Goal: Task Accomplishment & Management: Complete application form

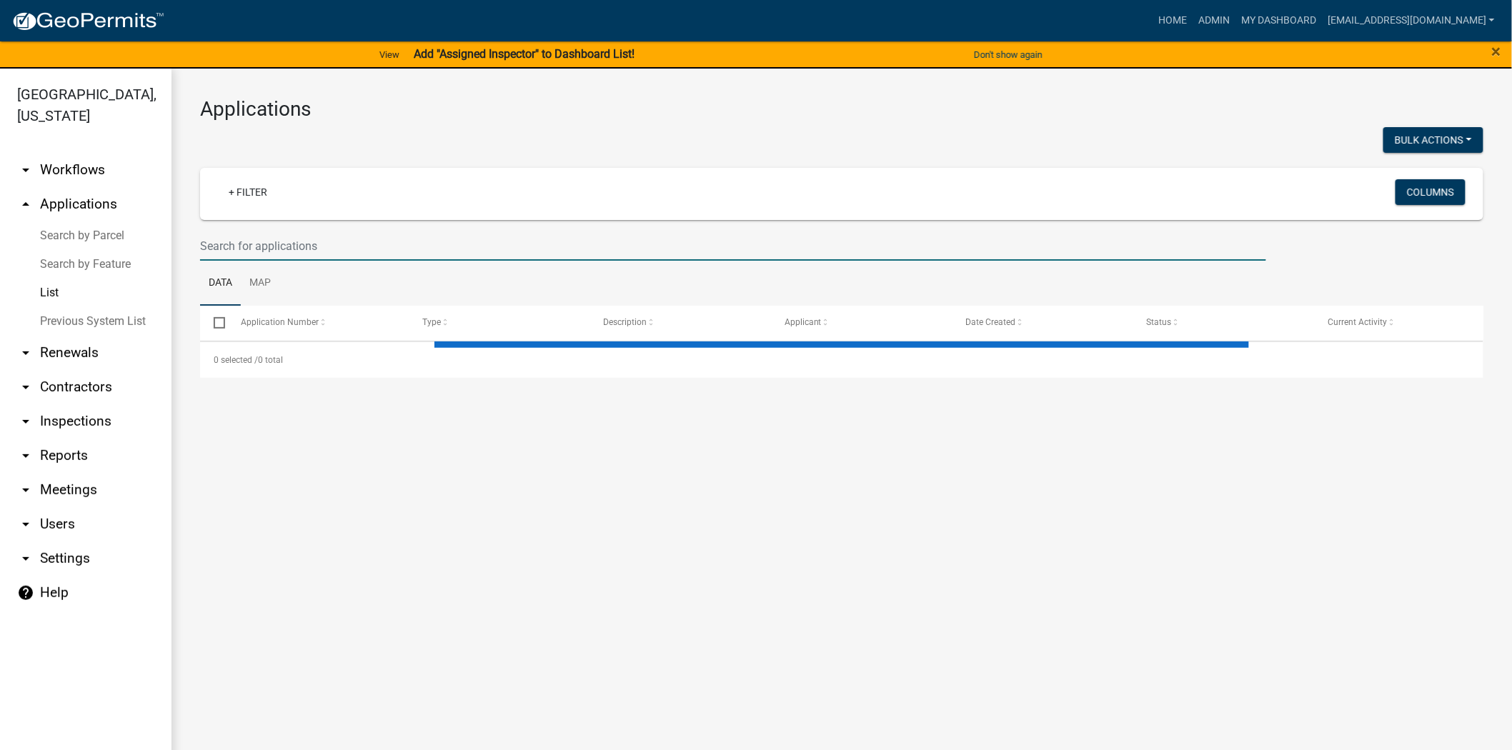
click at [504, 251] on input "text" at bounding box center [733, 246] width 1066 height 29
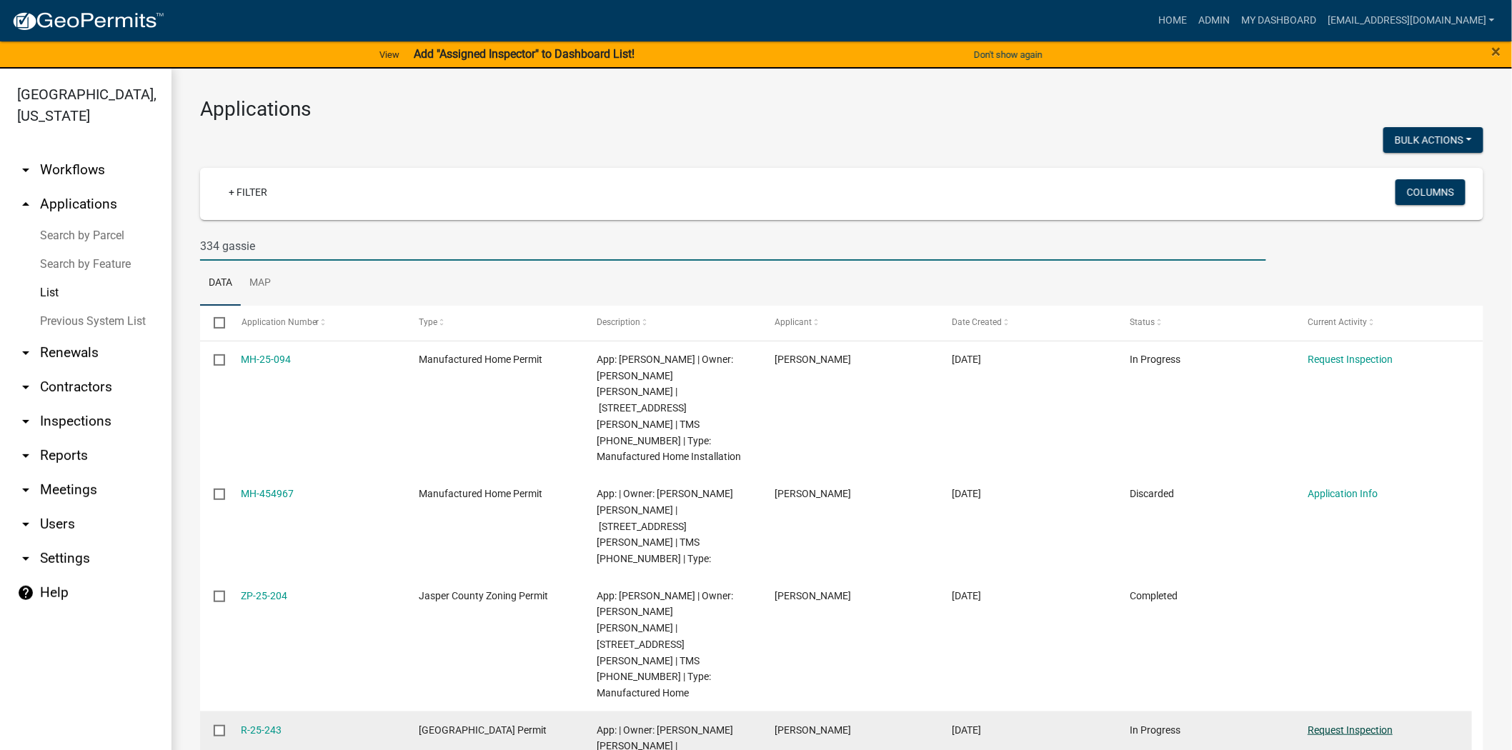
type input "334 gassie"
click at [1360, 725] on link "Request Inspection" at bounding box center [1350, 730] width 85 height 11
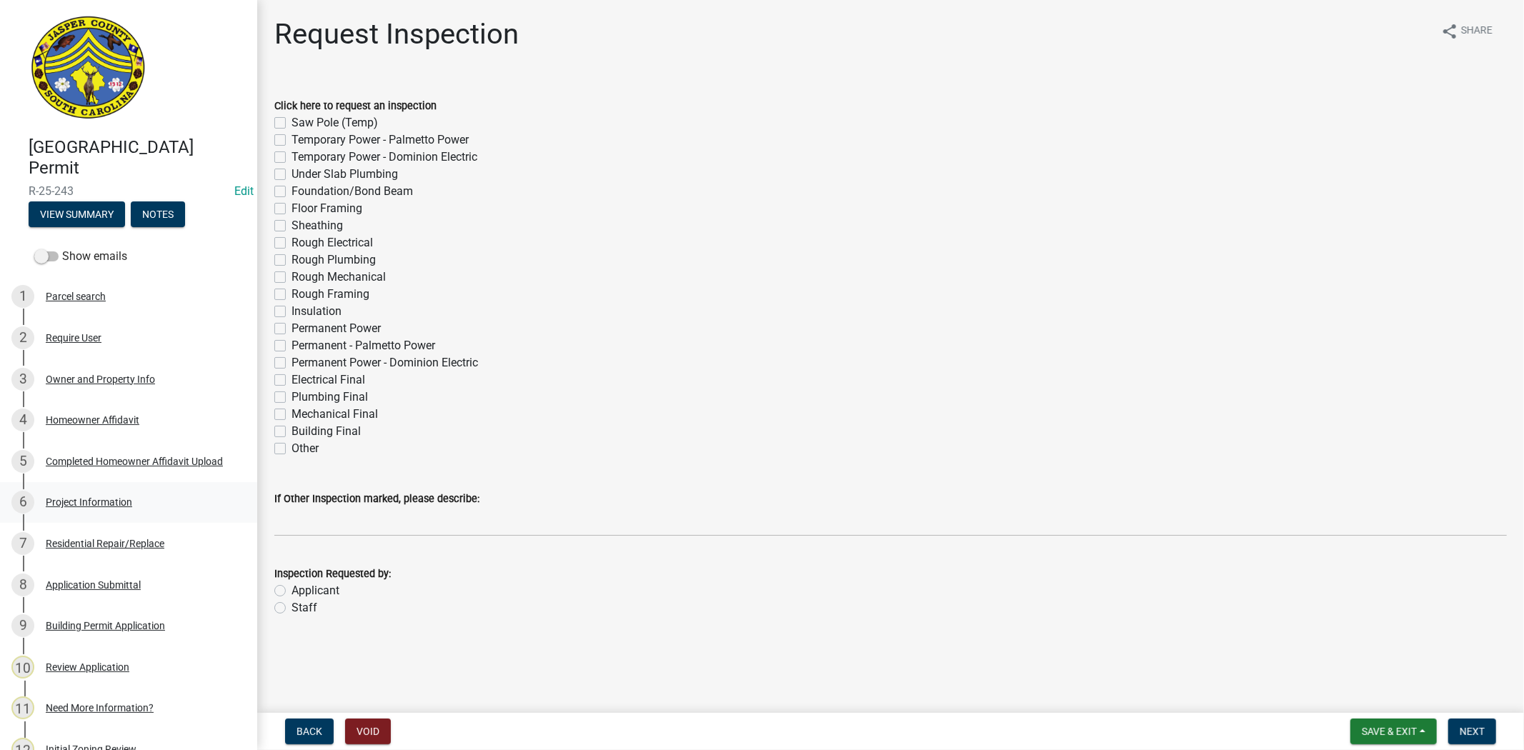
click at [90, 501] on div "Project Information" at bounding box center [89, 502] width 86 height 10
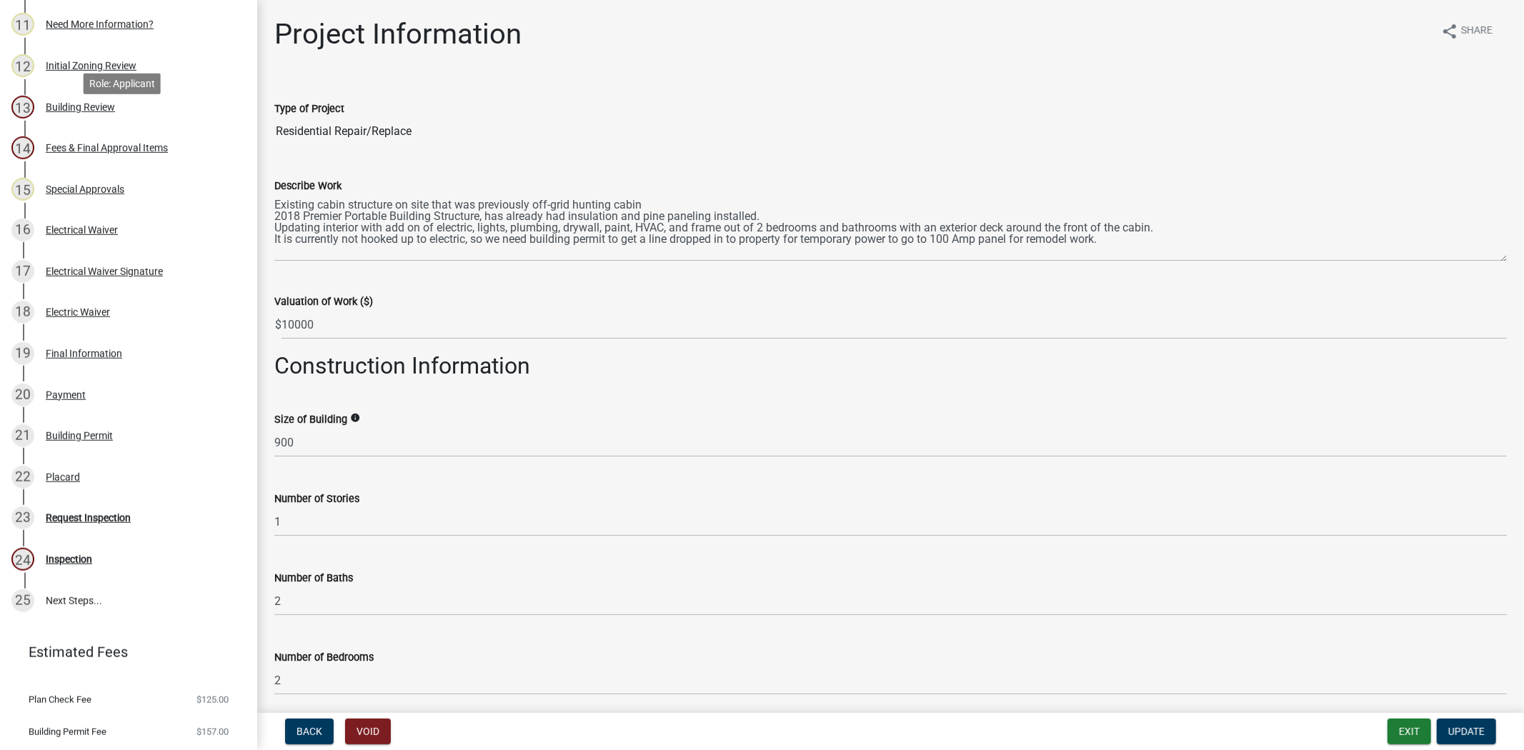
scroll to position [715, 0]
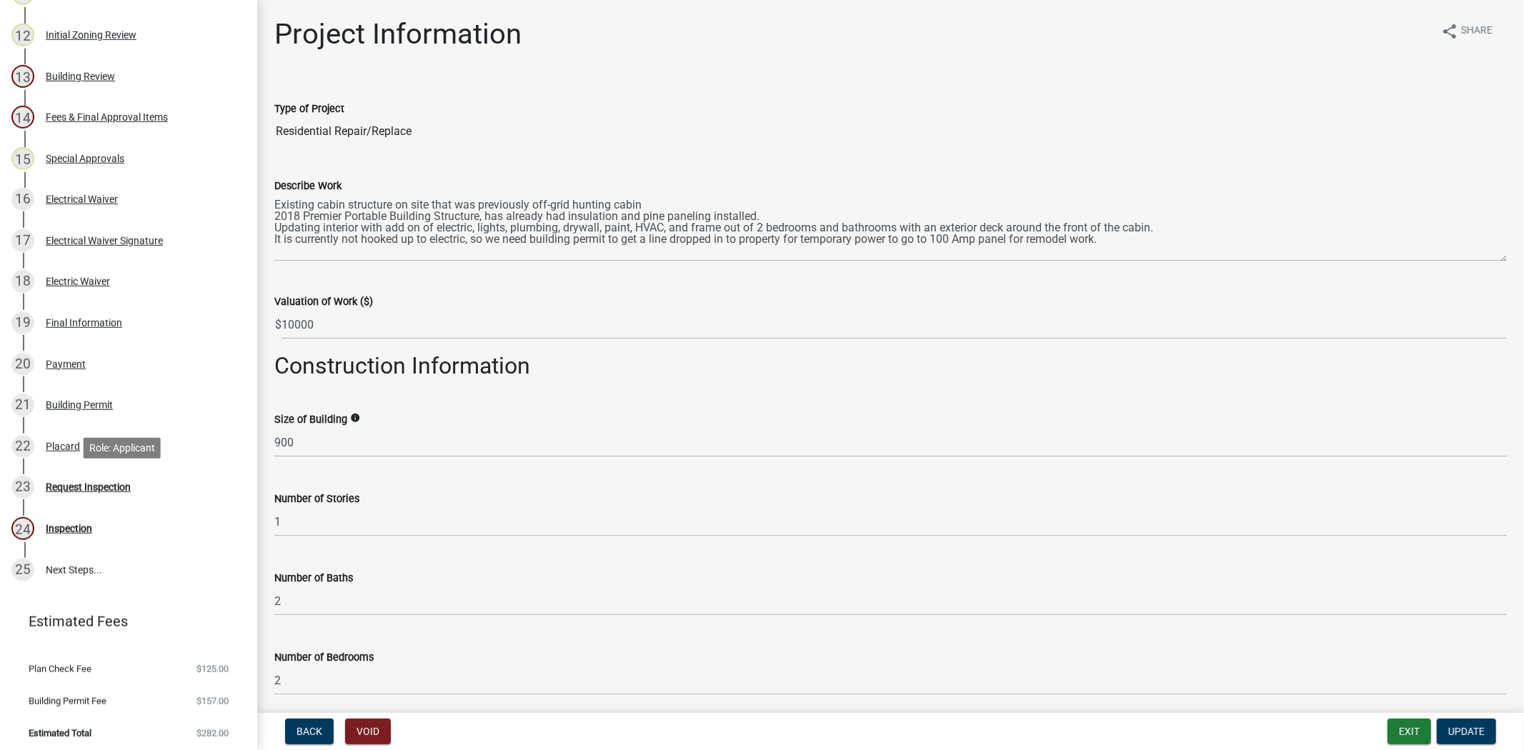
click at [99, 486] on div "Request Inspection" at bounding box center [88, 487] width 85 height 10
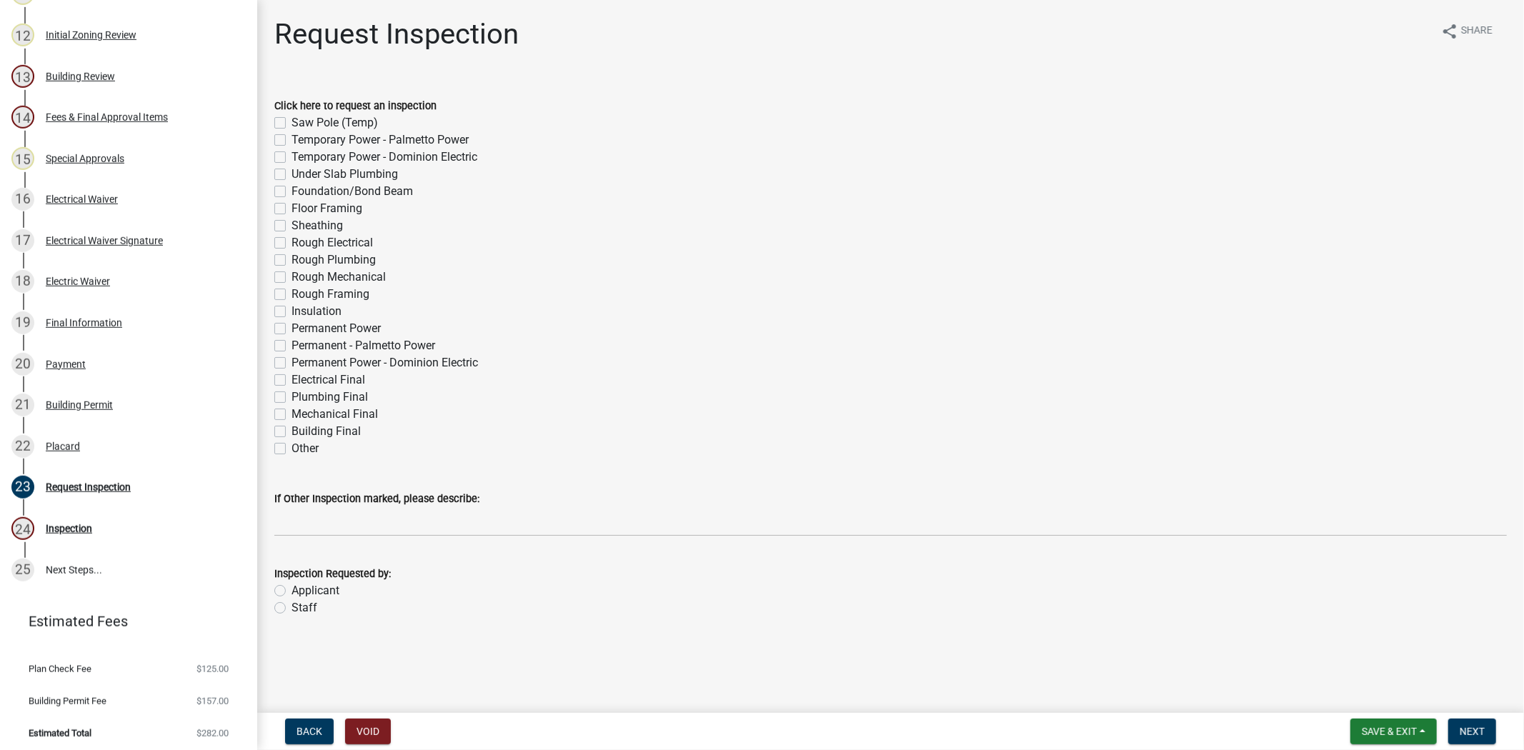
click at [292, 382] on label "Electrical Final" at bounding box center [329, 380] width 74 height 17
click at [292, 381] on input "Electrical Final" at bounding box center [296, 376] width 9 height 9
checkbox input "true"
checkbox input "false"
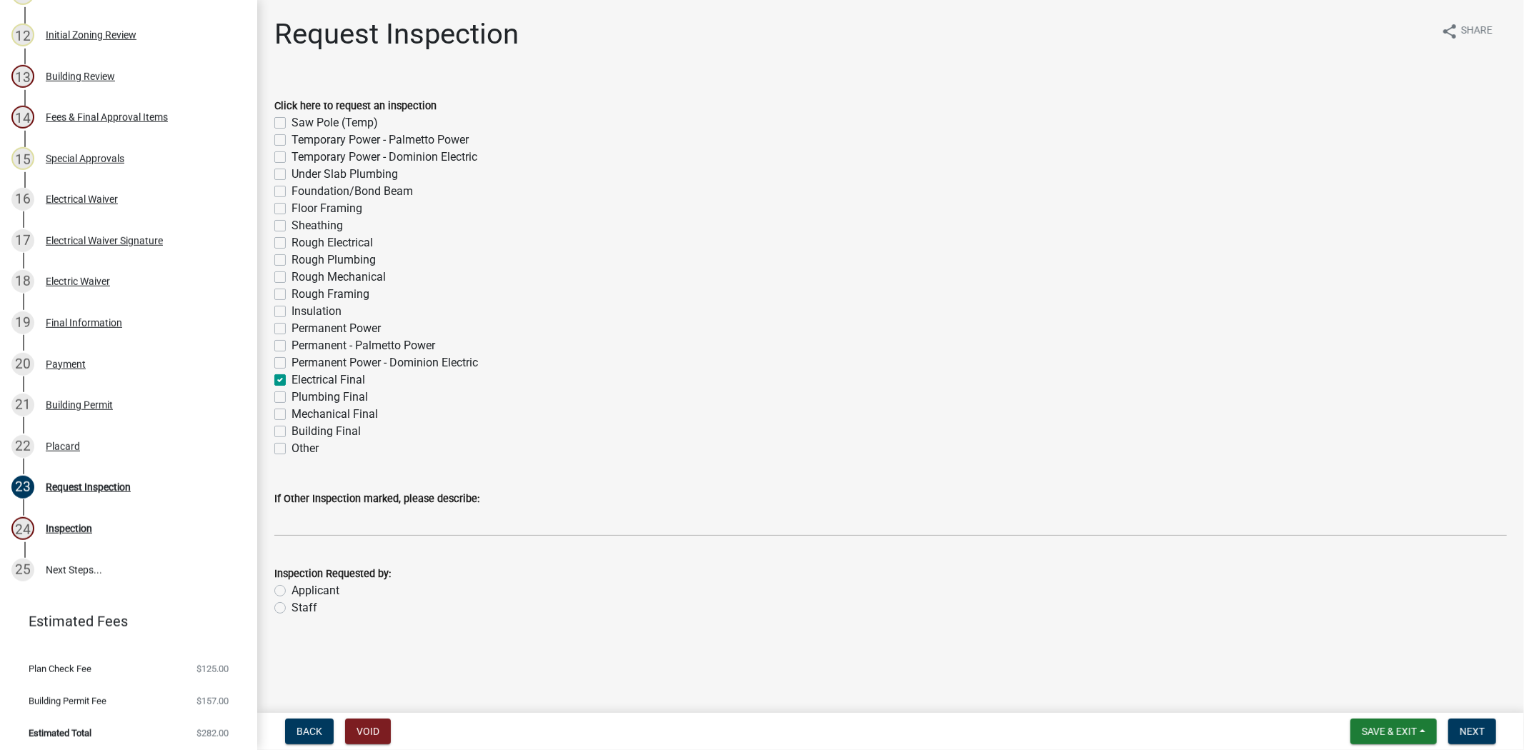
checkbox input "false"
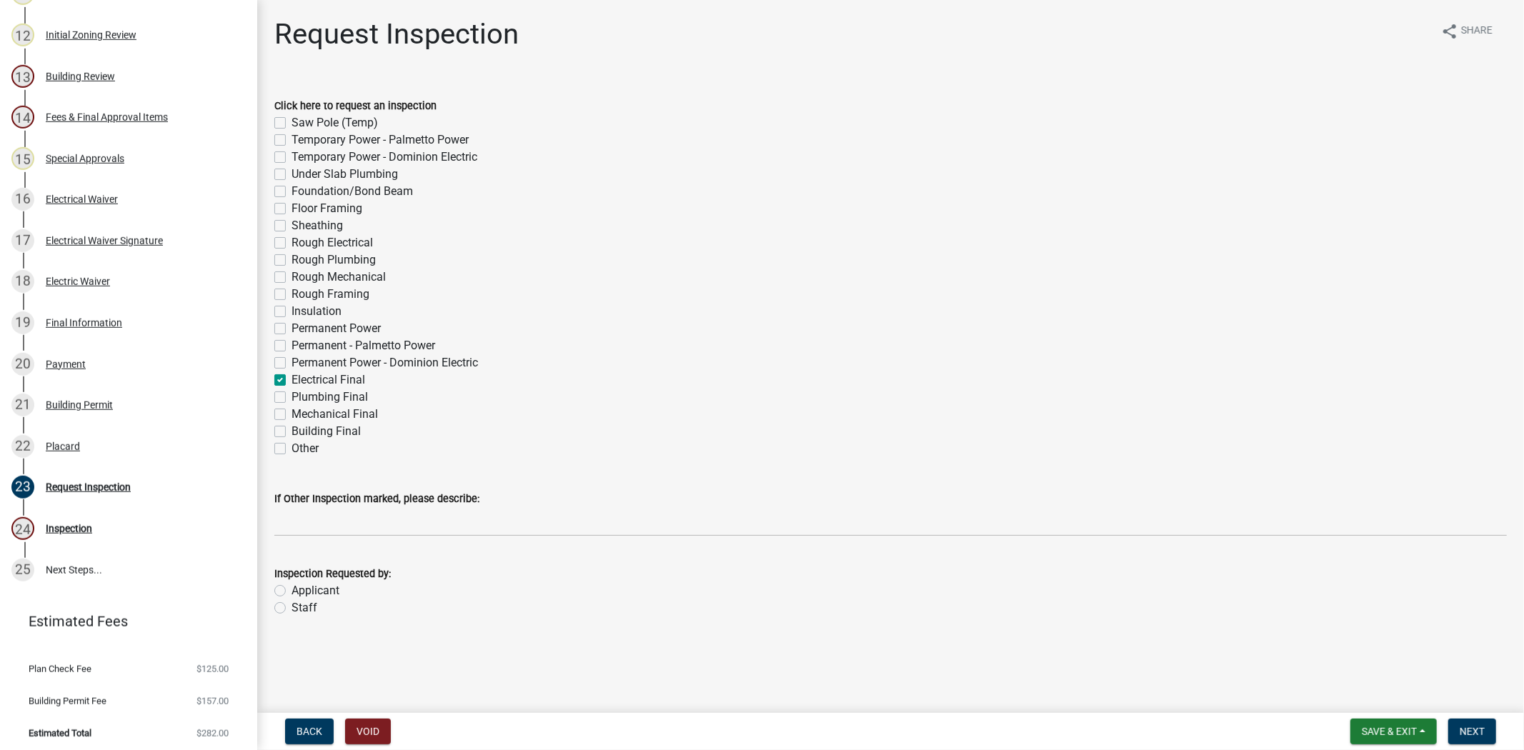
checkbox input "false"
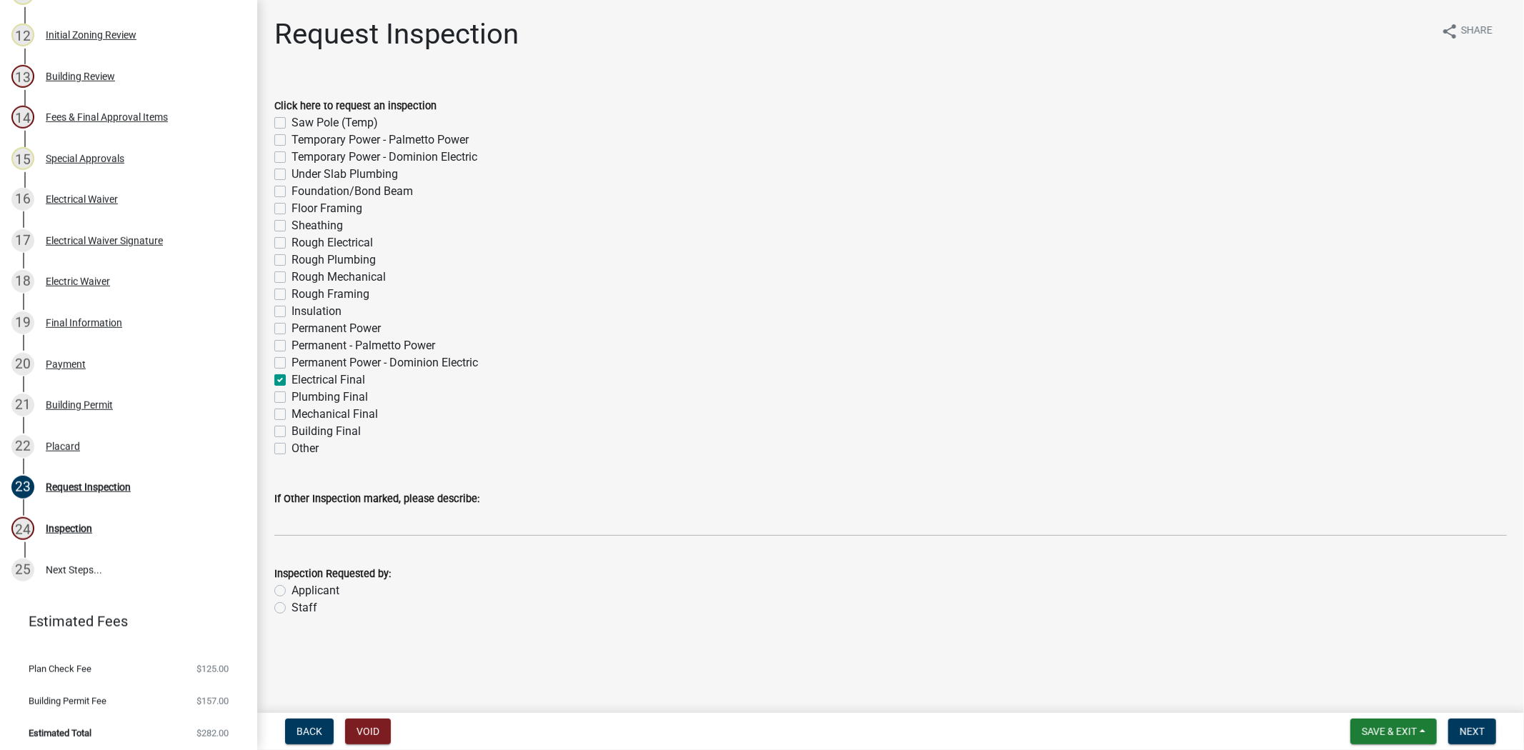
checkbox input "false"
checkbox input "true"
checkbox input "false"
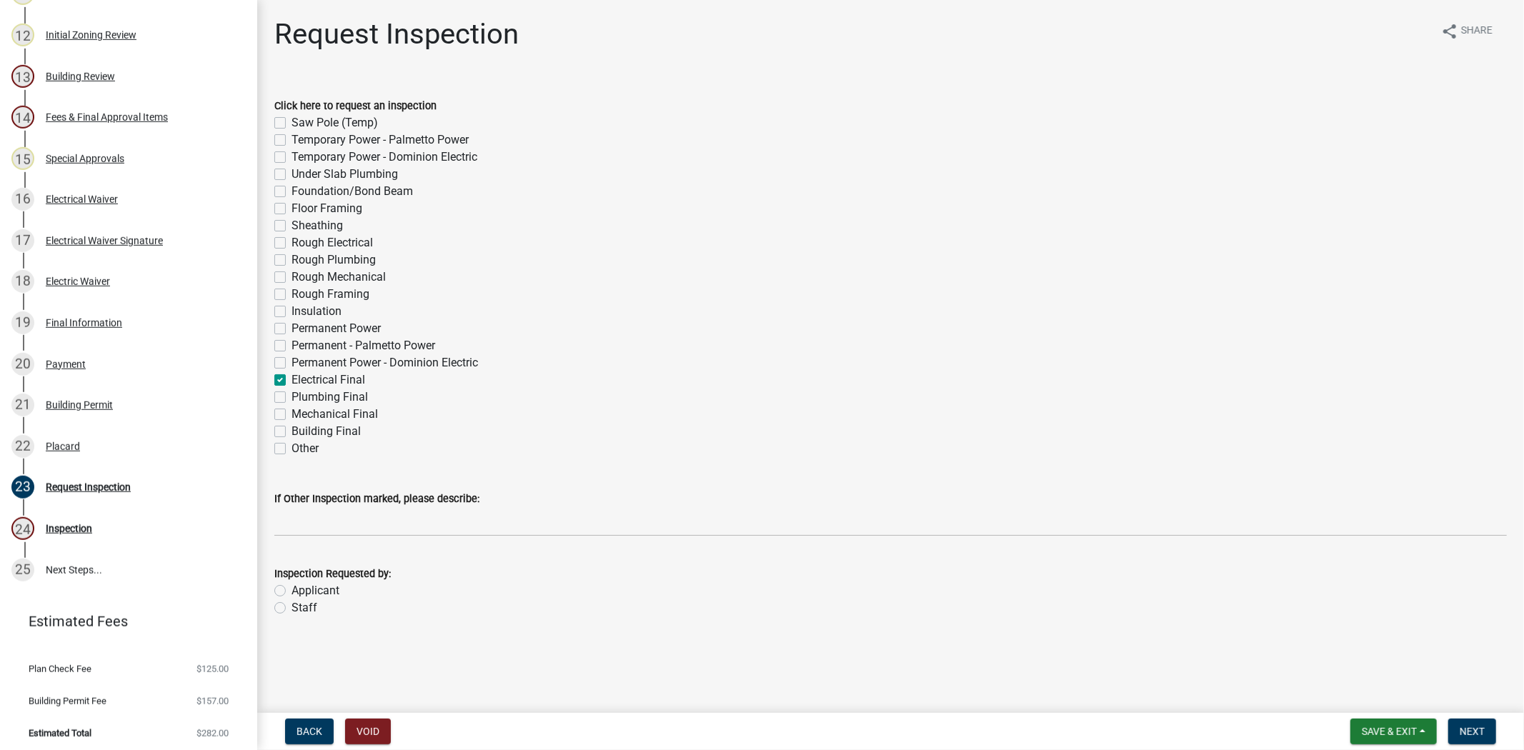
checkbox input "false"
click at [292, 590] on label "Applicant" at bounding box center [316, 590] width 48 height 17
click at [292, 590] on input "Applicant" at bounding box center [296, 586] width 9 height 9
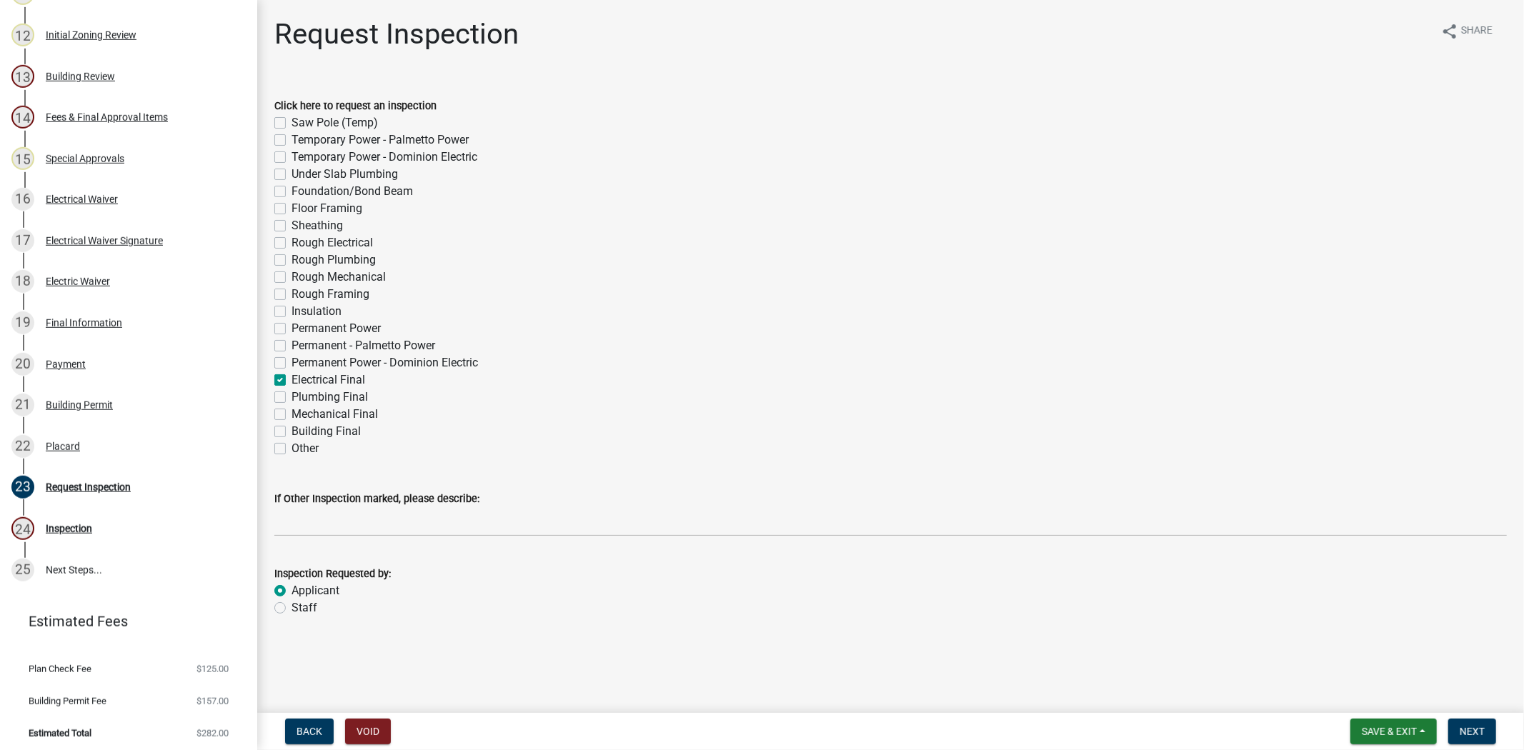
radio input "true"
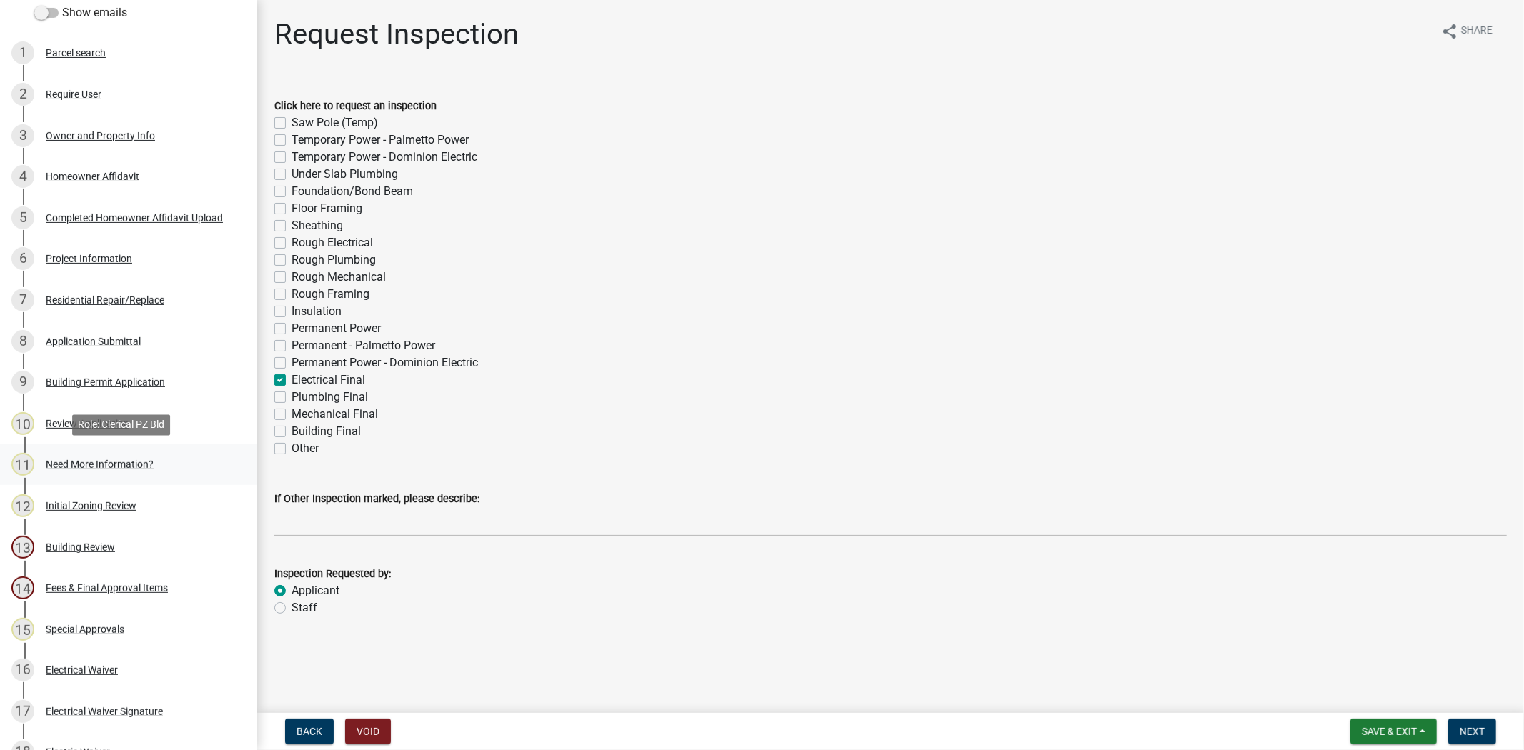
scroll to position [159, 0]
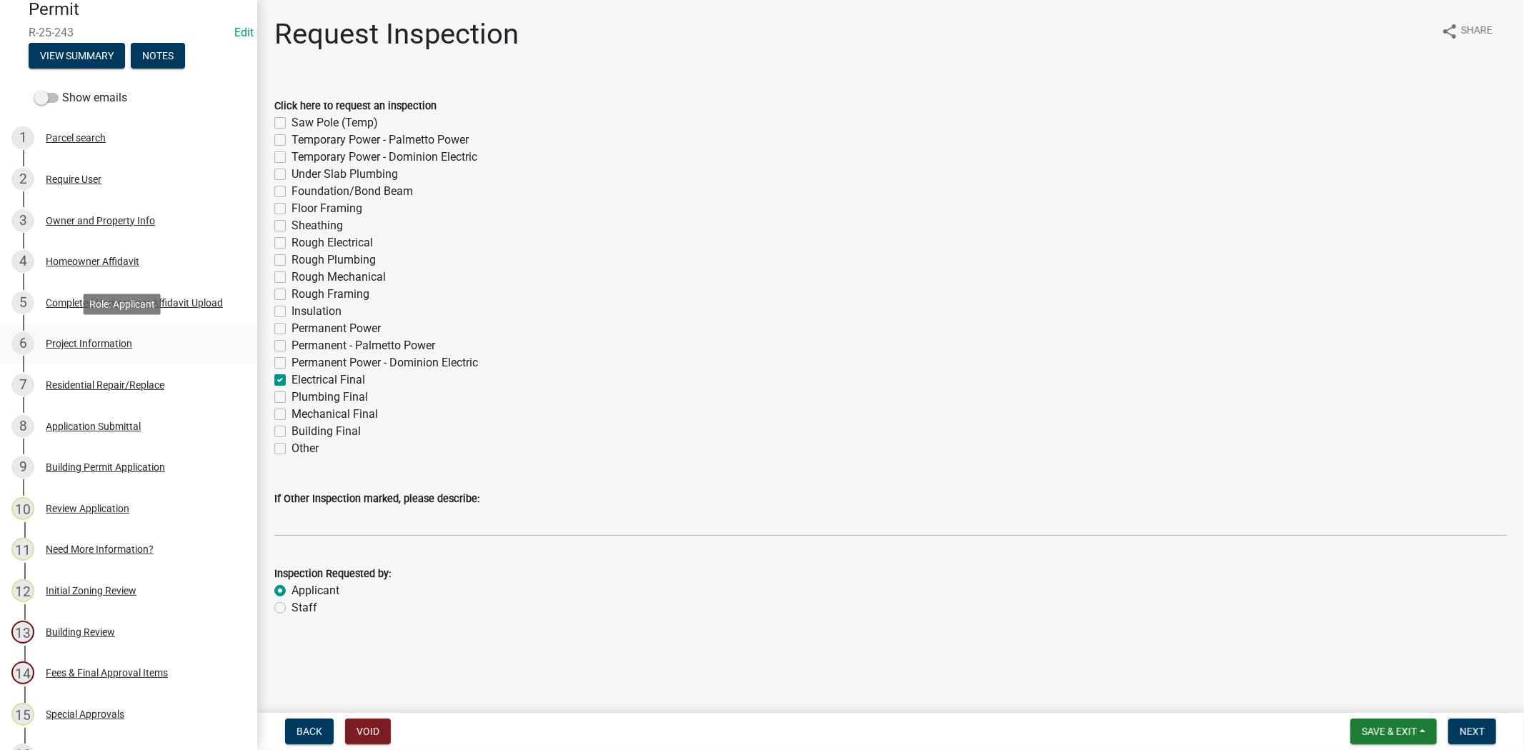
click at [86, 344] on div "Project Information" at bounding box center [89, 344] width 86 height 10
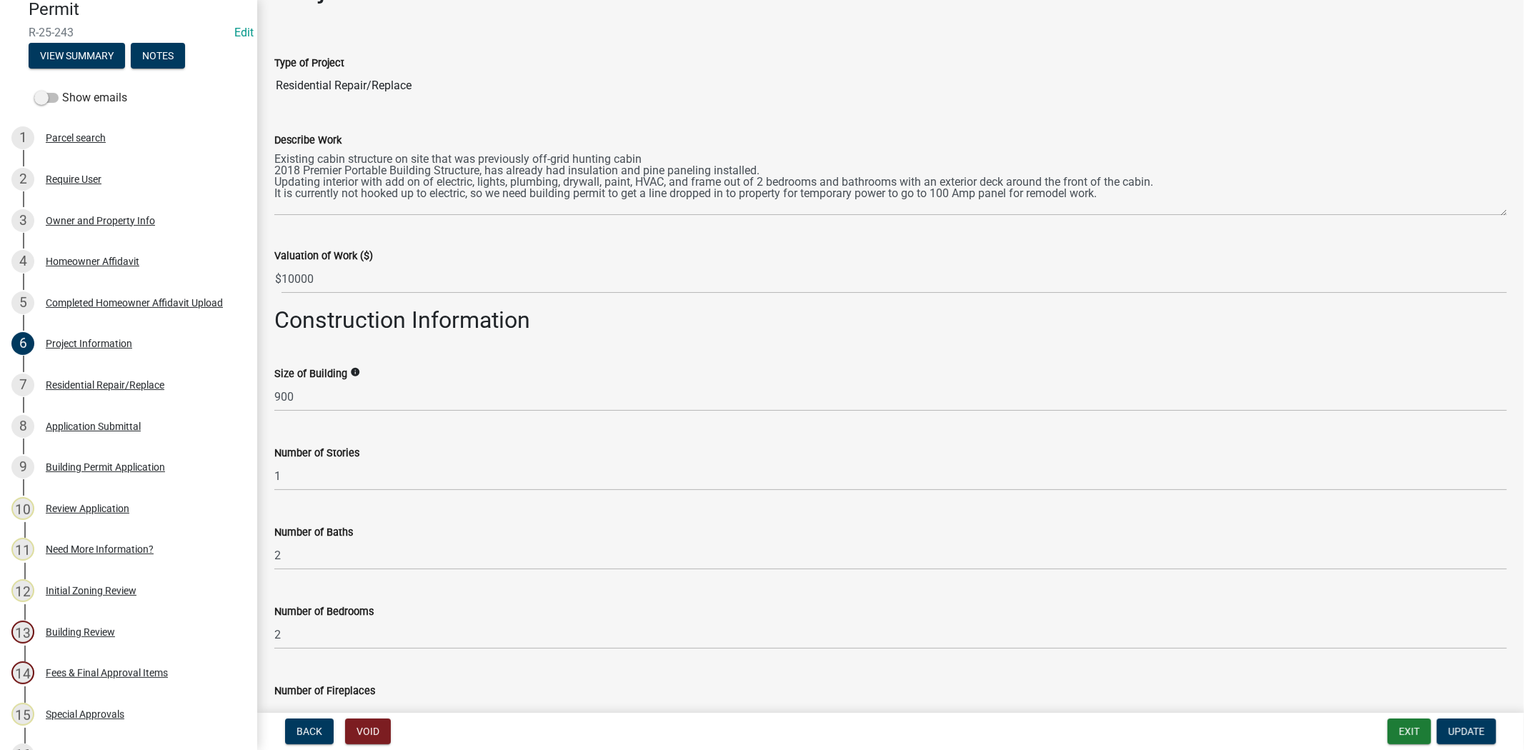
scroll to position [79, 0]
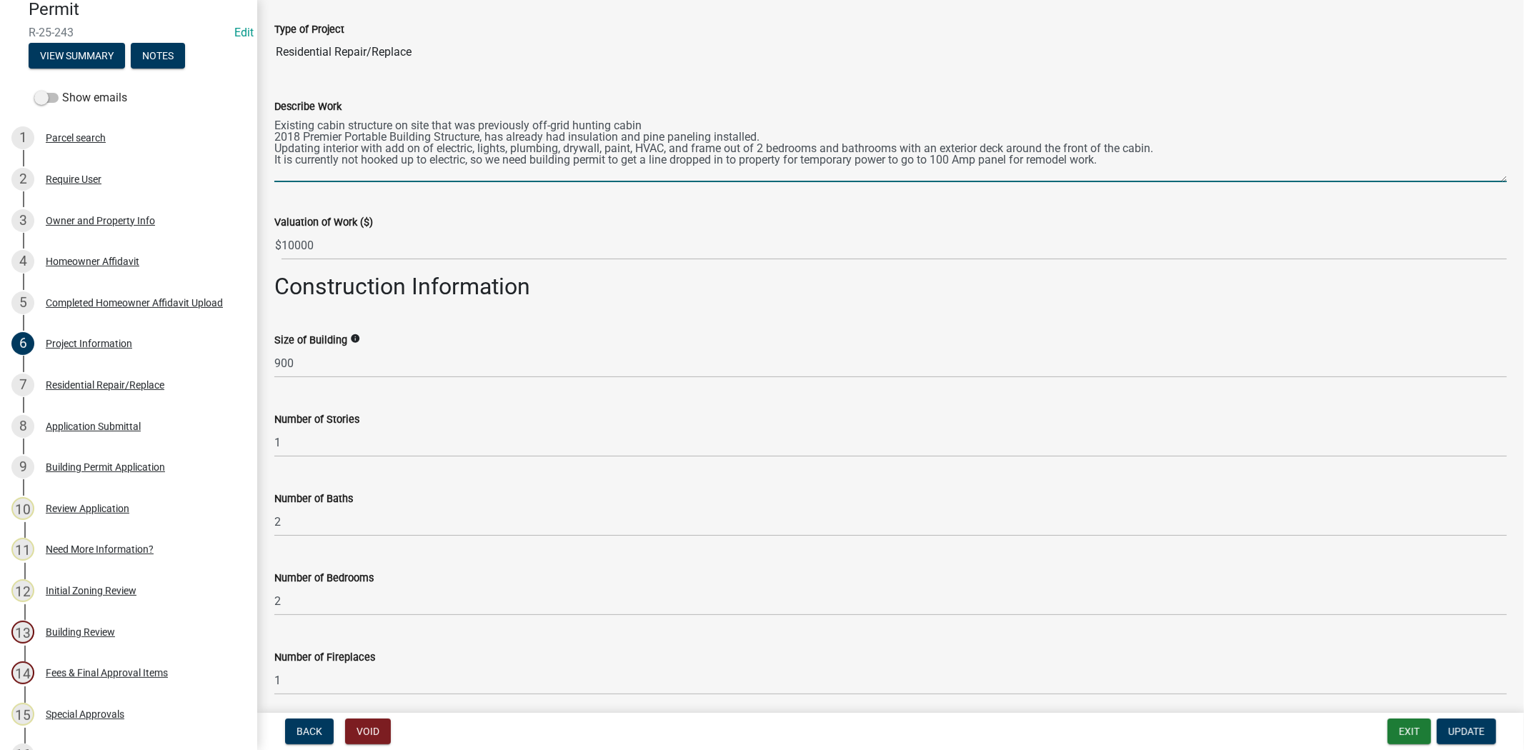
click at [274, 124] on textarea "Existing cabin structure on site that was previously off-grid hunting cabin 201…" at bounding box center [890, 148] width 1233 height 67
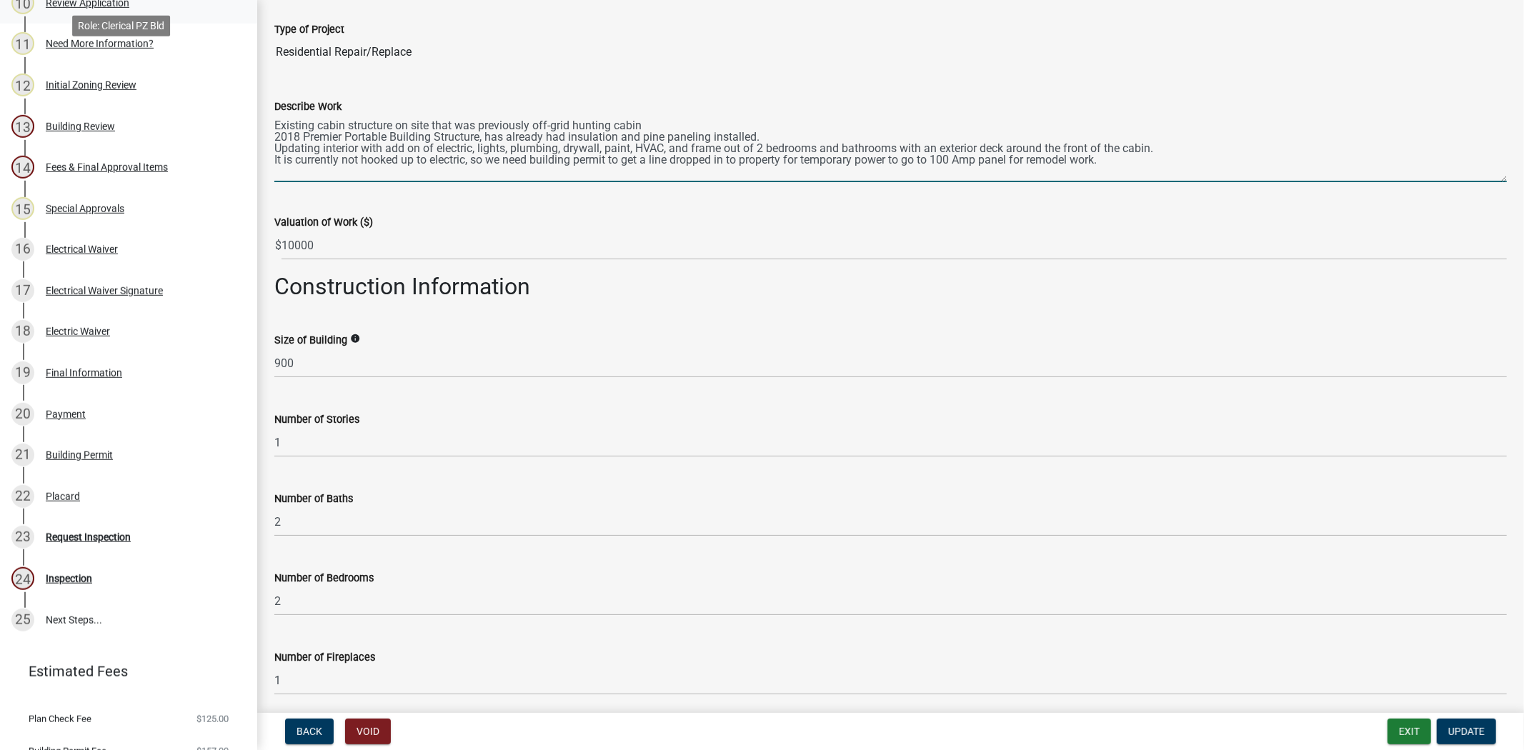
scroll to position [719, 0]
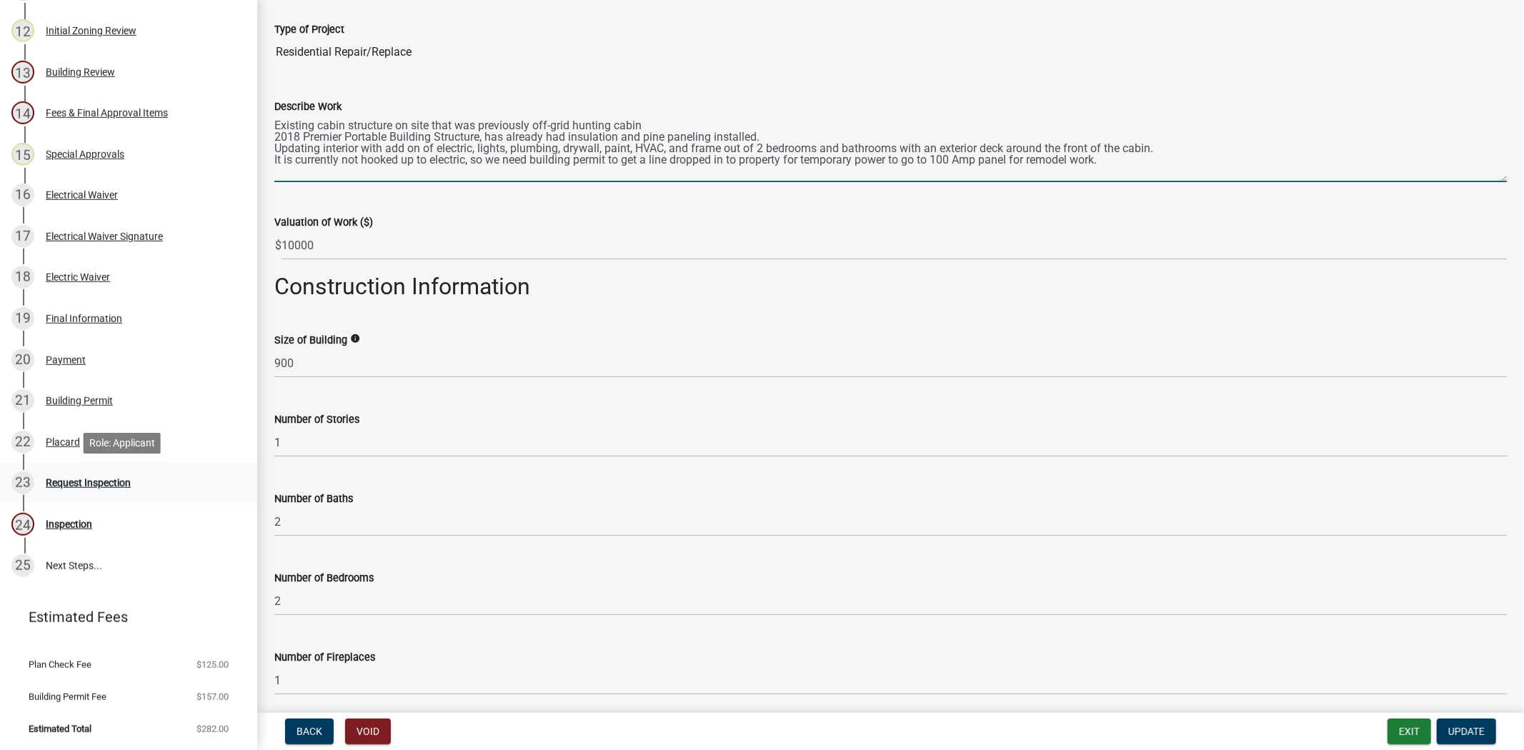
click at [99, 486] on div "Request Inspection" at bounding box center [88, 483] width 85 height 10
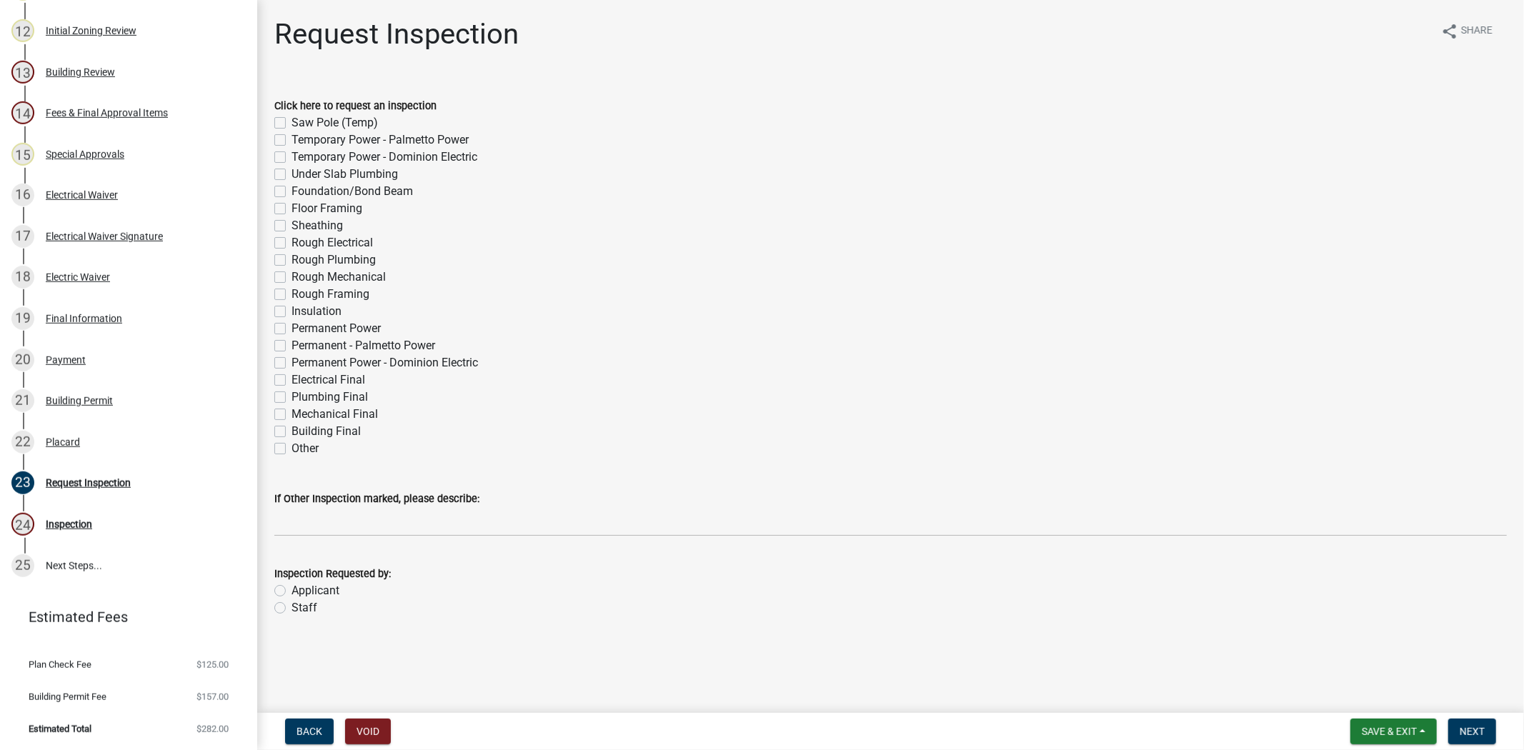
click at [292, 382] on label "Electrical Final" at bounding box center [329, 380] width 74 height 17
click at [292, 381] on input "Electrical Final" at bounding box center [296, 376] width 9 height 9
checkbox input "true"
checkbox input "false"
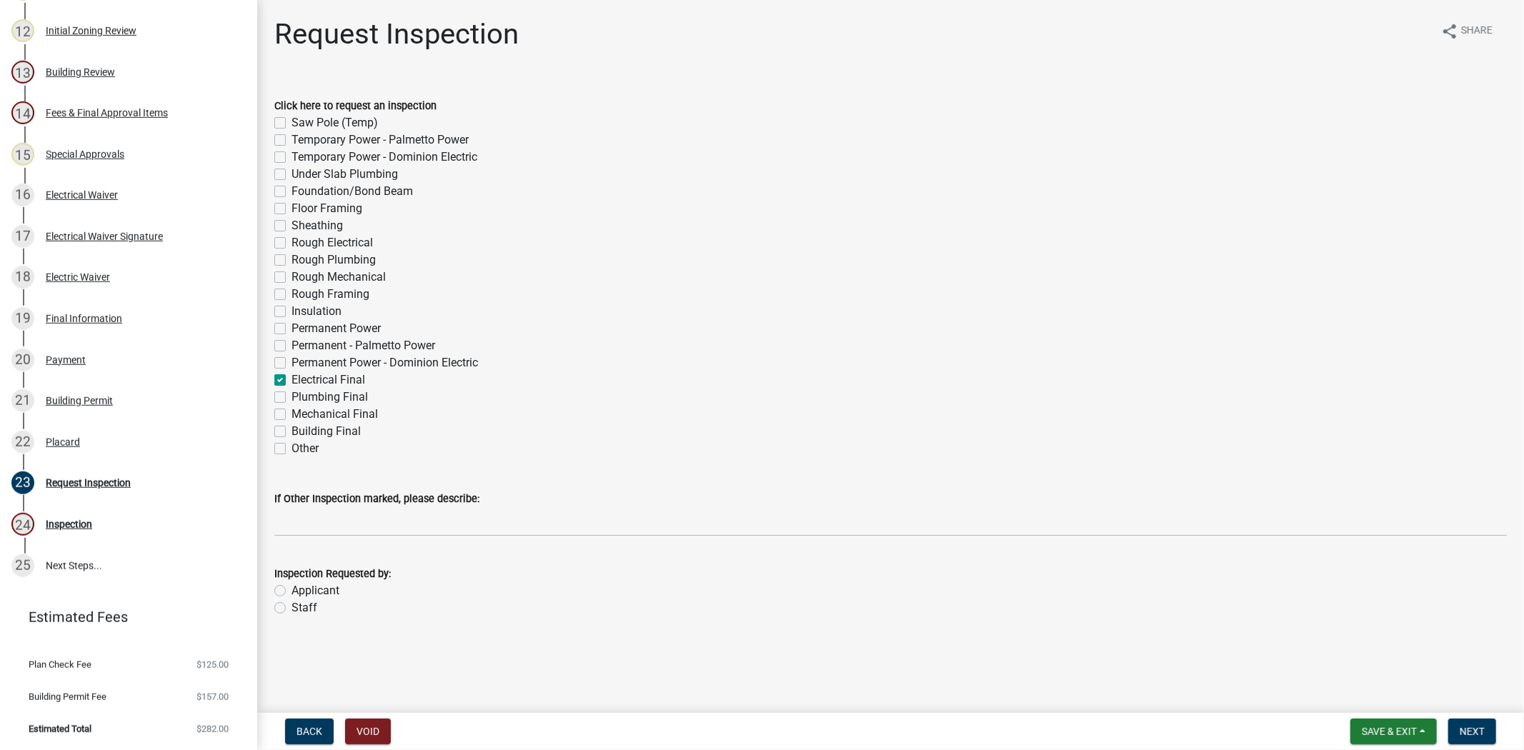
checkbox input "false"
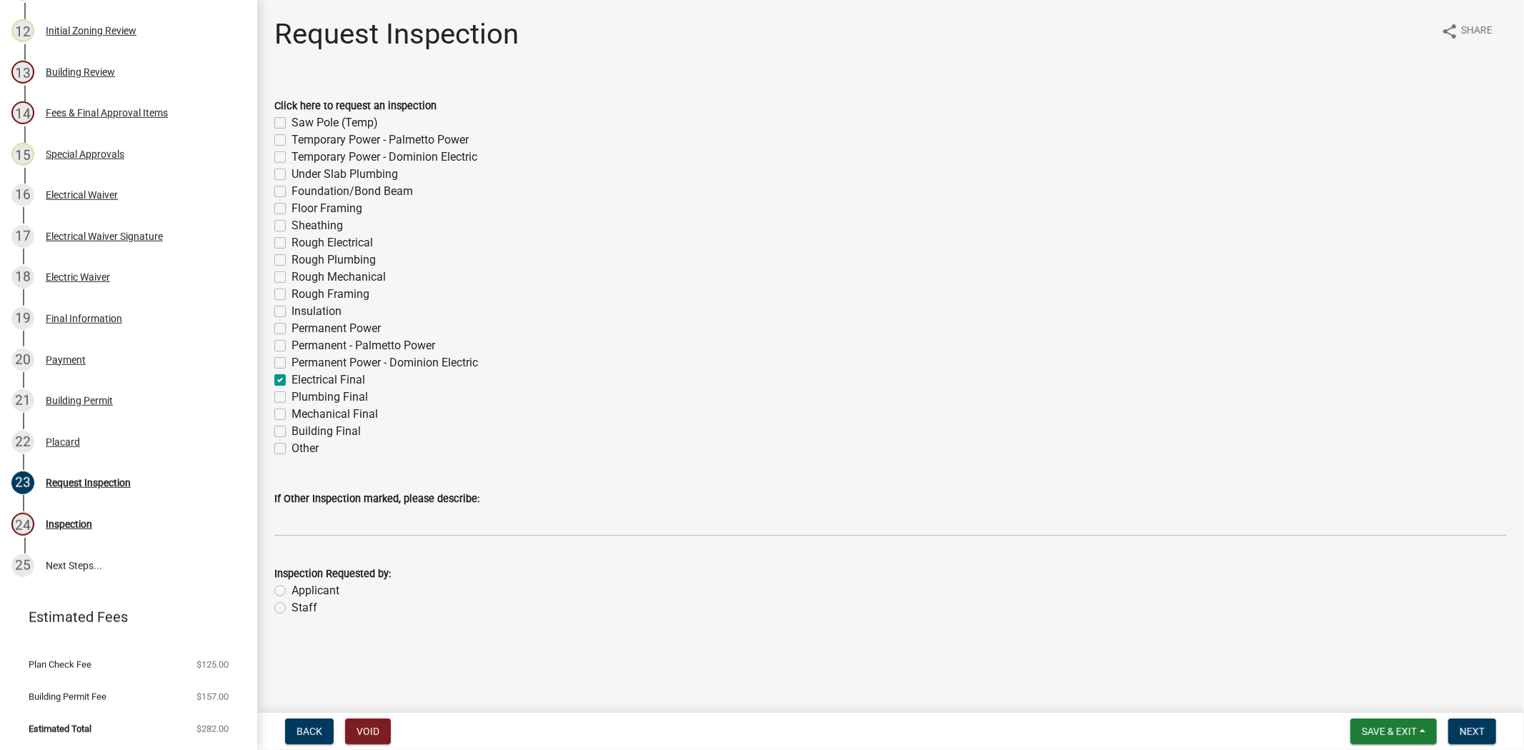
checkbox input "false"
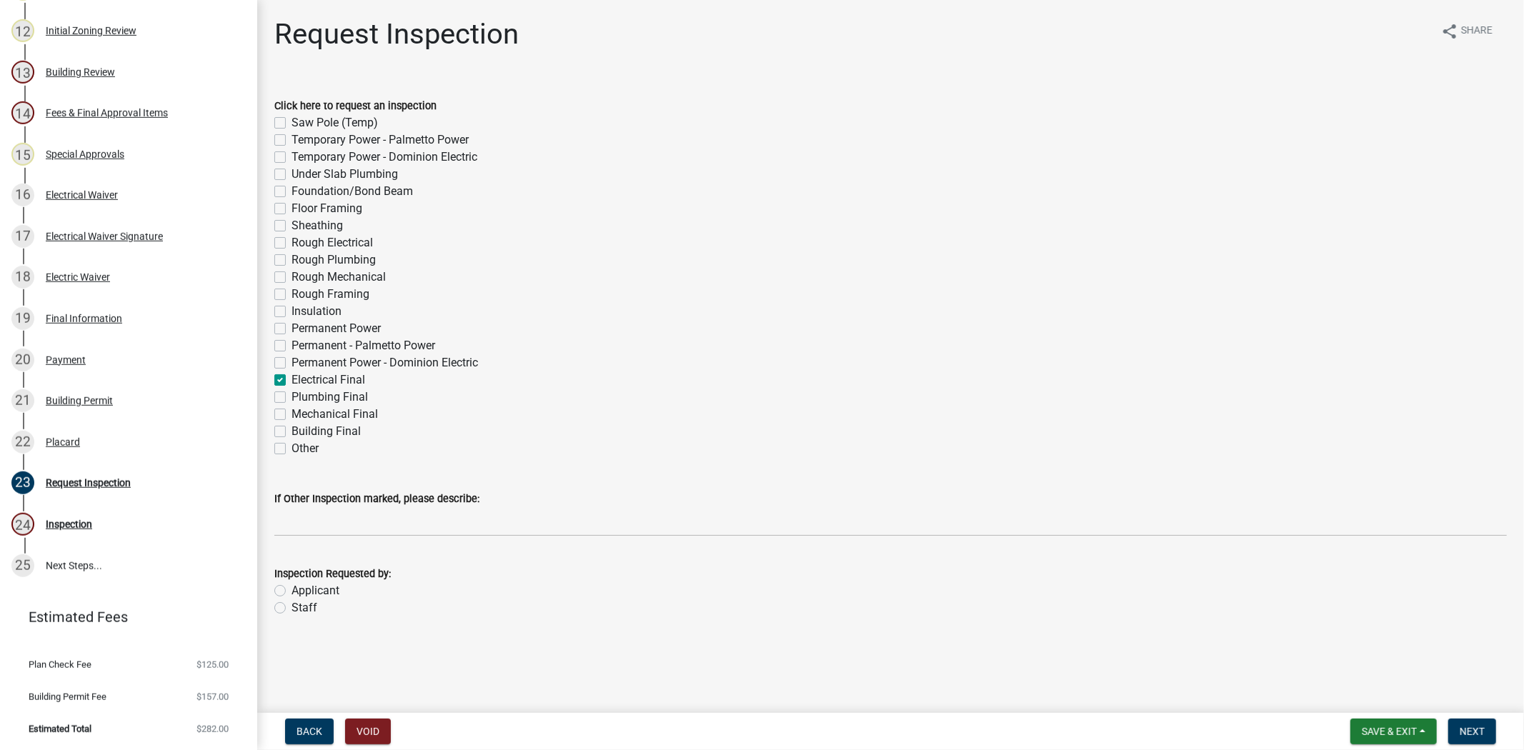
checkbox input "false"
checkbox input "true"
checkbox input "false"
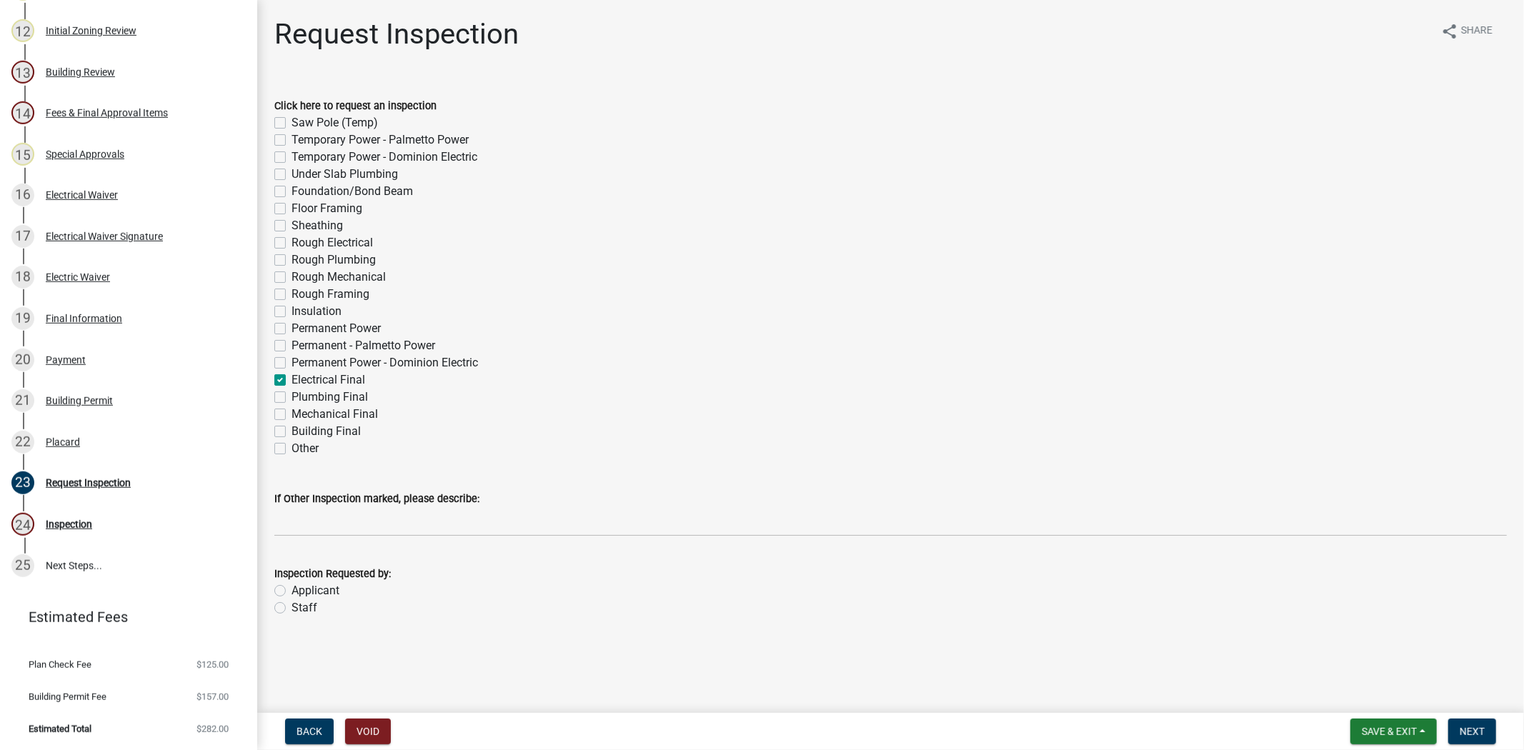
checkbox input "false"
click at [292, 134] on label "Temporary Power - Palmetto Power" at bounding box center [380, 139] width 177 height 17
click at [292, 134] on input "Temporary Power - Palmetto Power" at bounding box center [296, 135] width 9 height 9
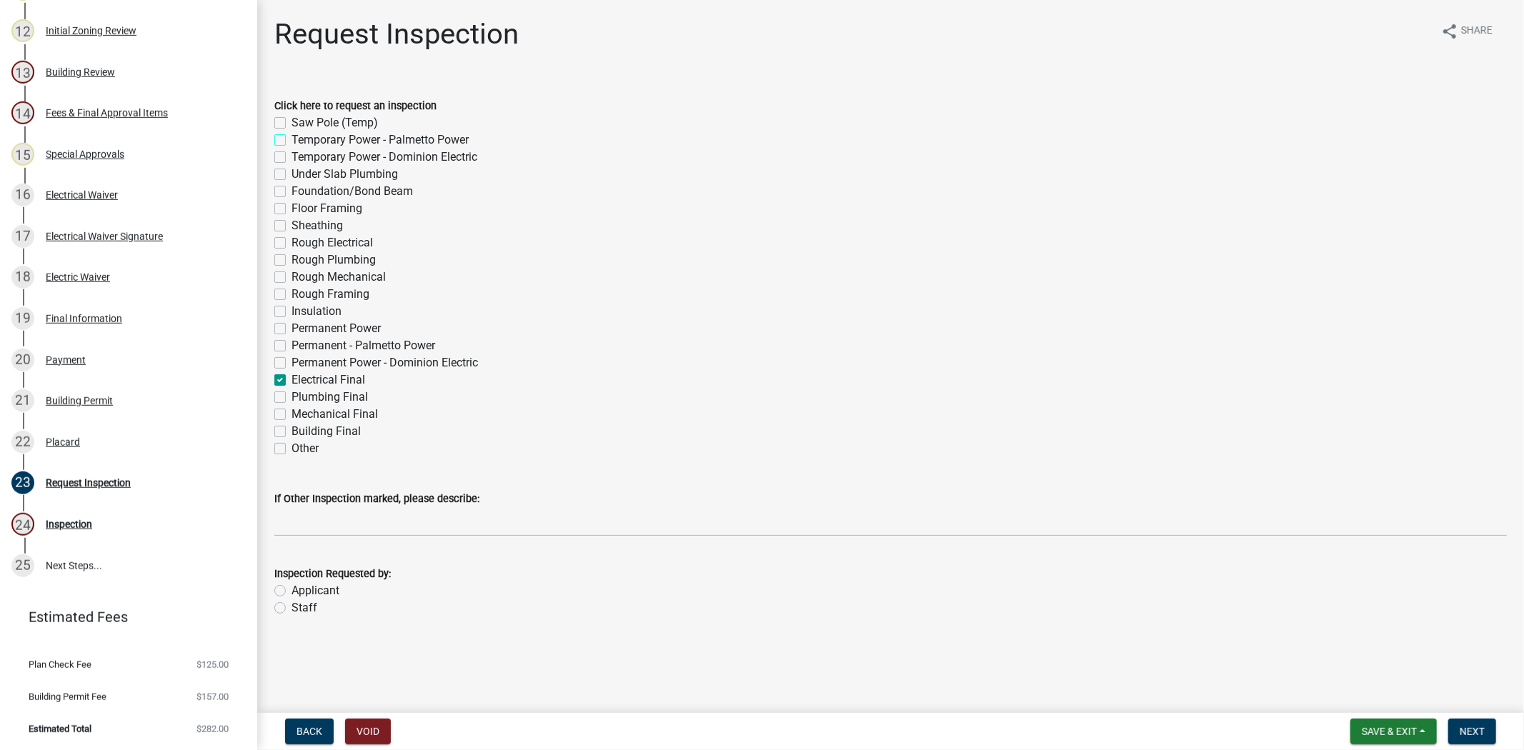
checkbox input "true"
checkbox input "false"
checkbox input "true"
checkbox input "false"
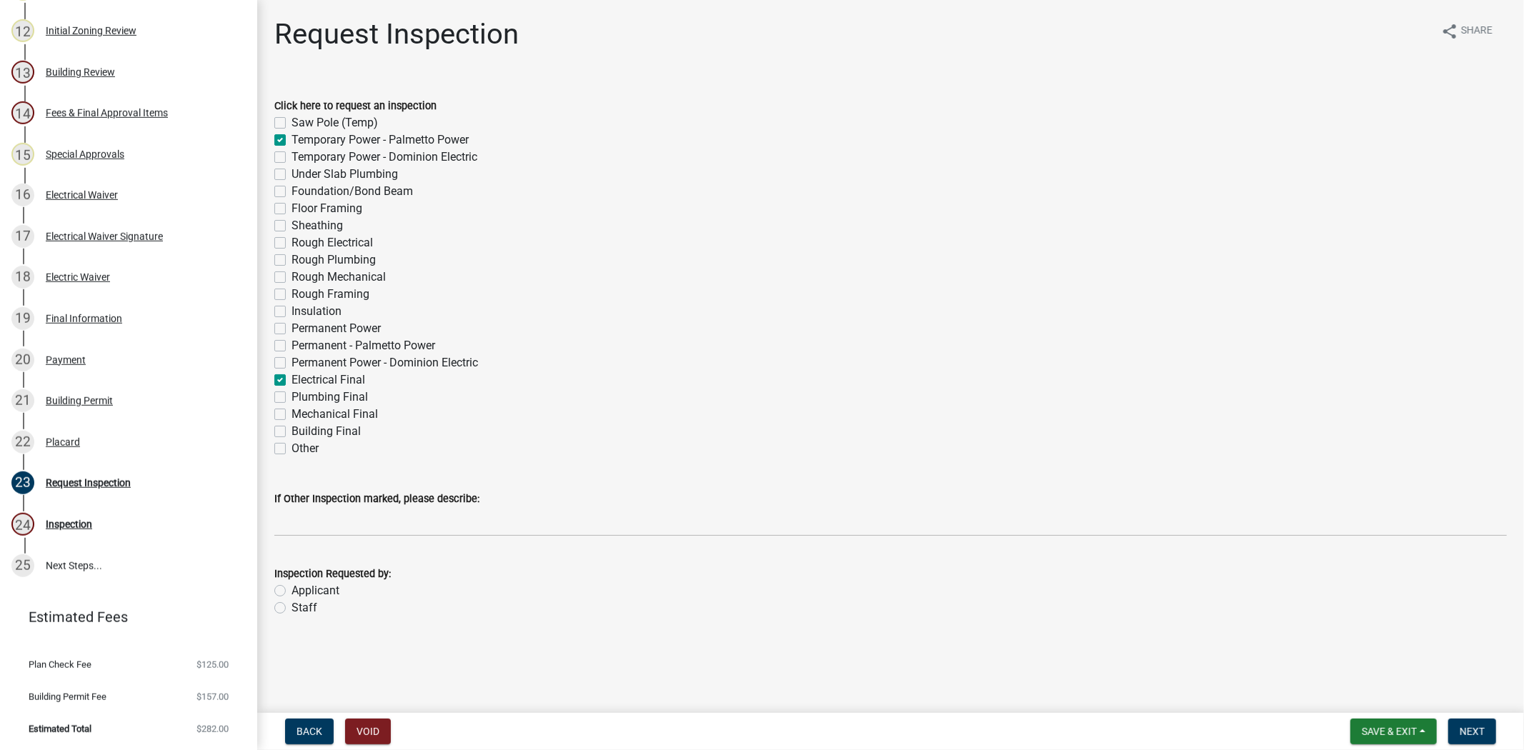
checkbox input "false"
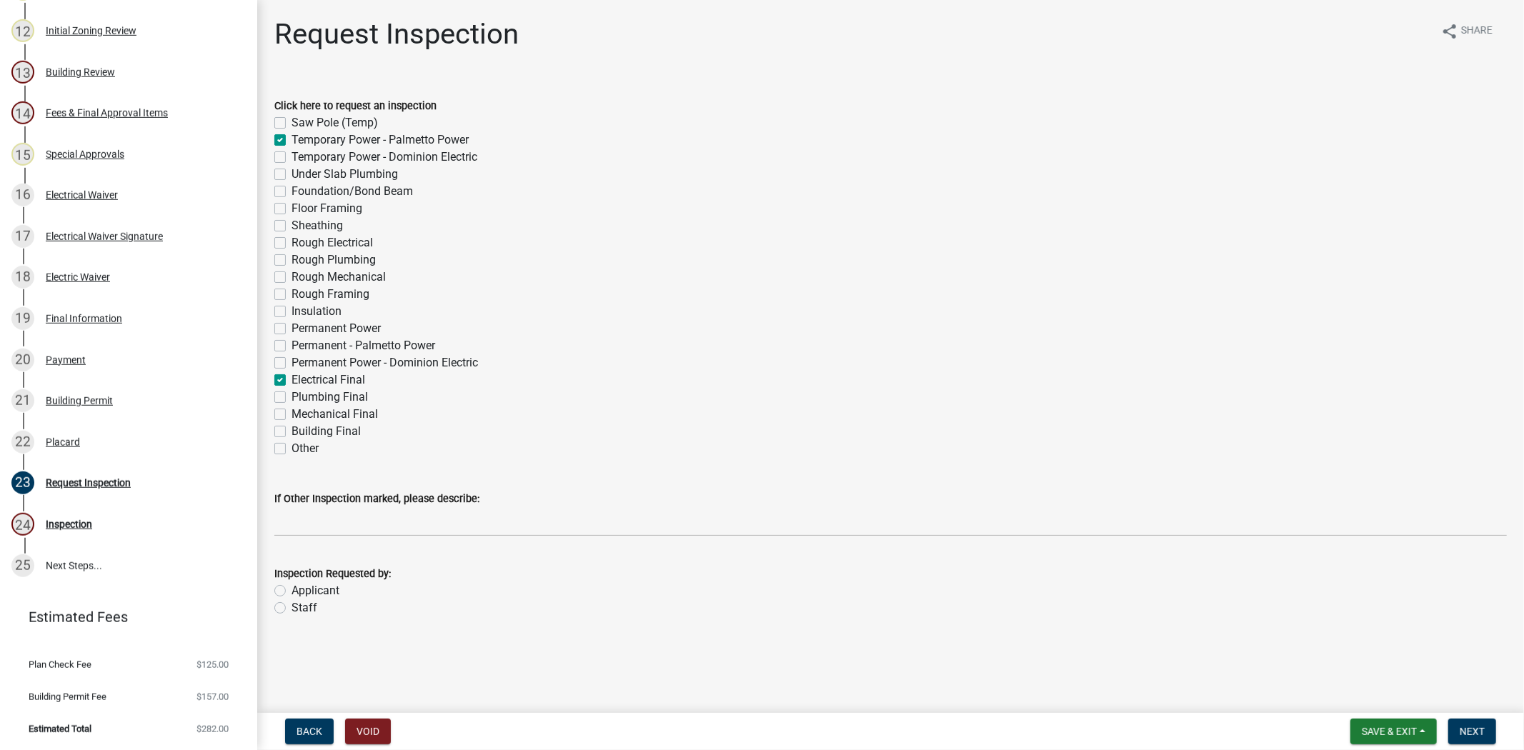
checkbox input "false"
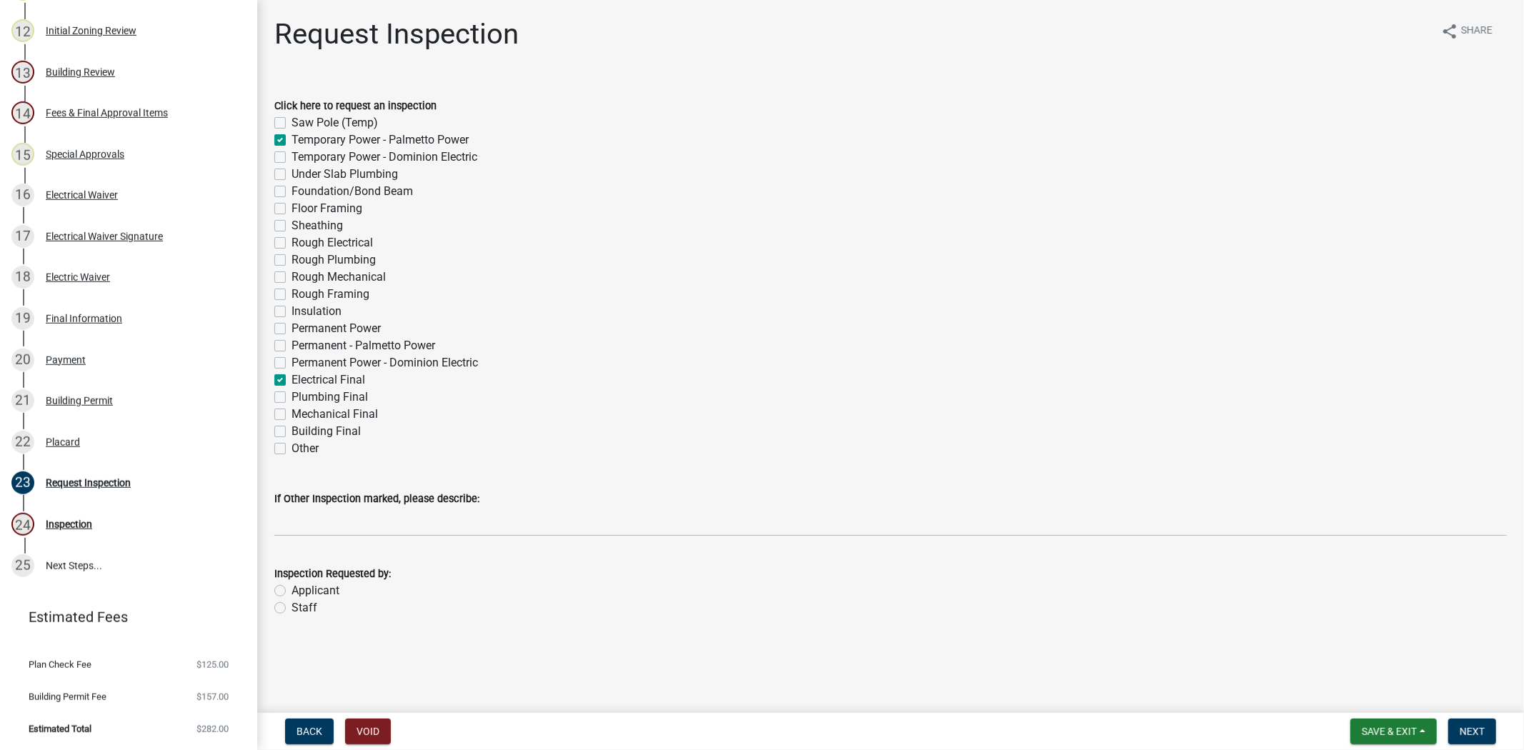
checkbox input "false"
checkbox input "true"
checkbox input "false"
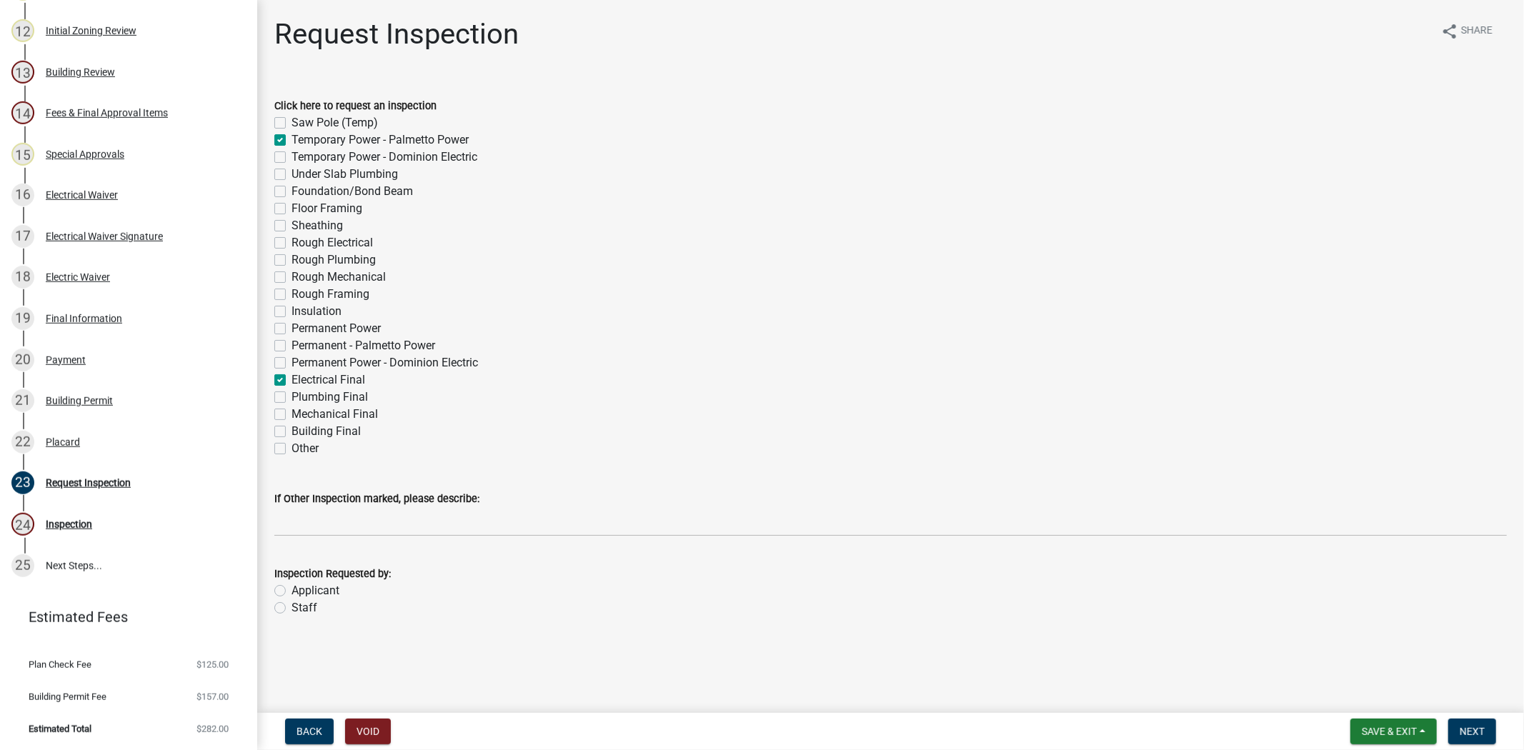
checkbox input "false"
click at [292, 386] on label "Electrical Final" at bounding box center [329, 380] width 74 height 17
click at [292, 381] on input "Electrical Final" at bounding box center [296, 376] width 9 height 9
checkbox input "false"
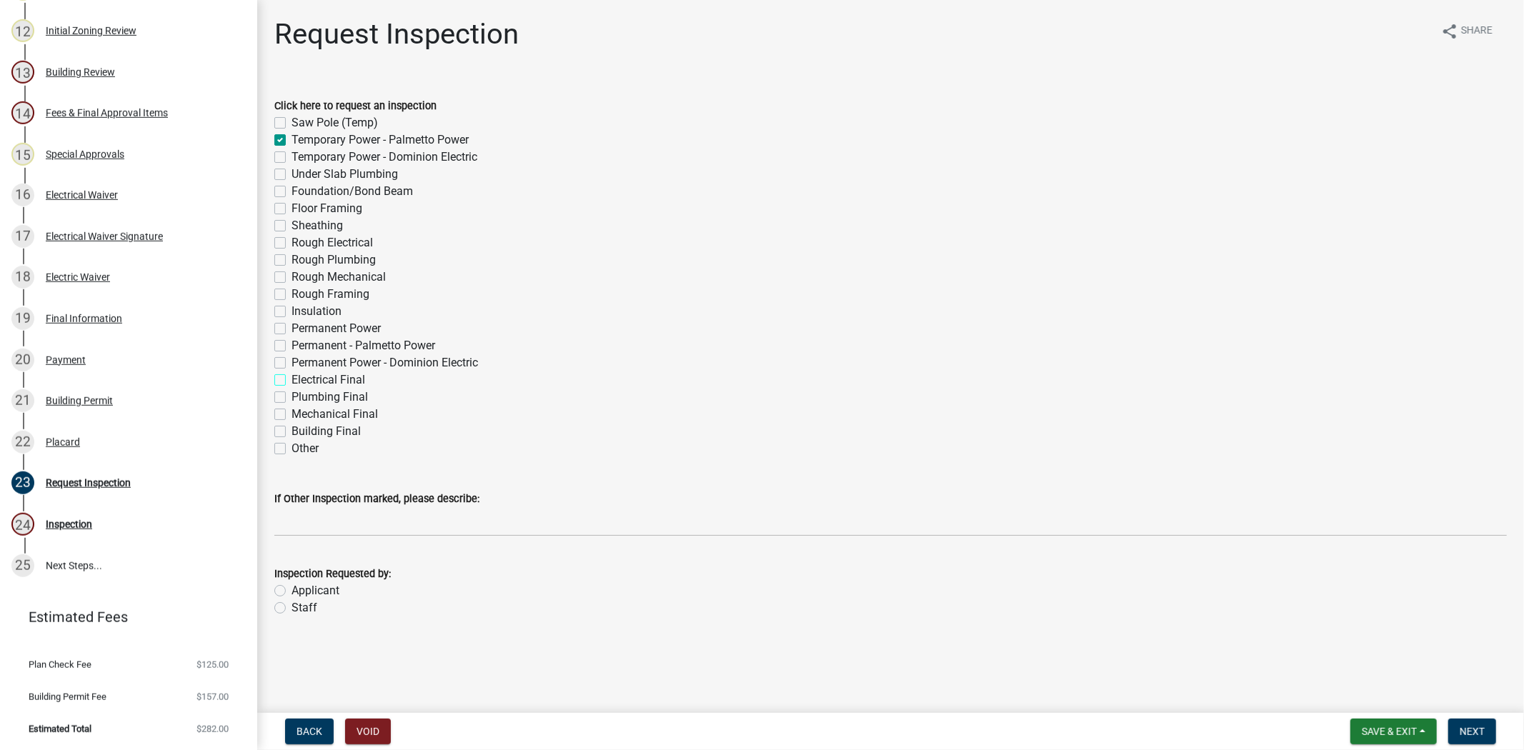
checkbox input "true"
checkbox input "false"
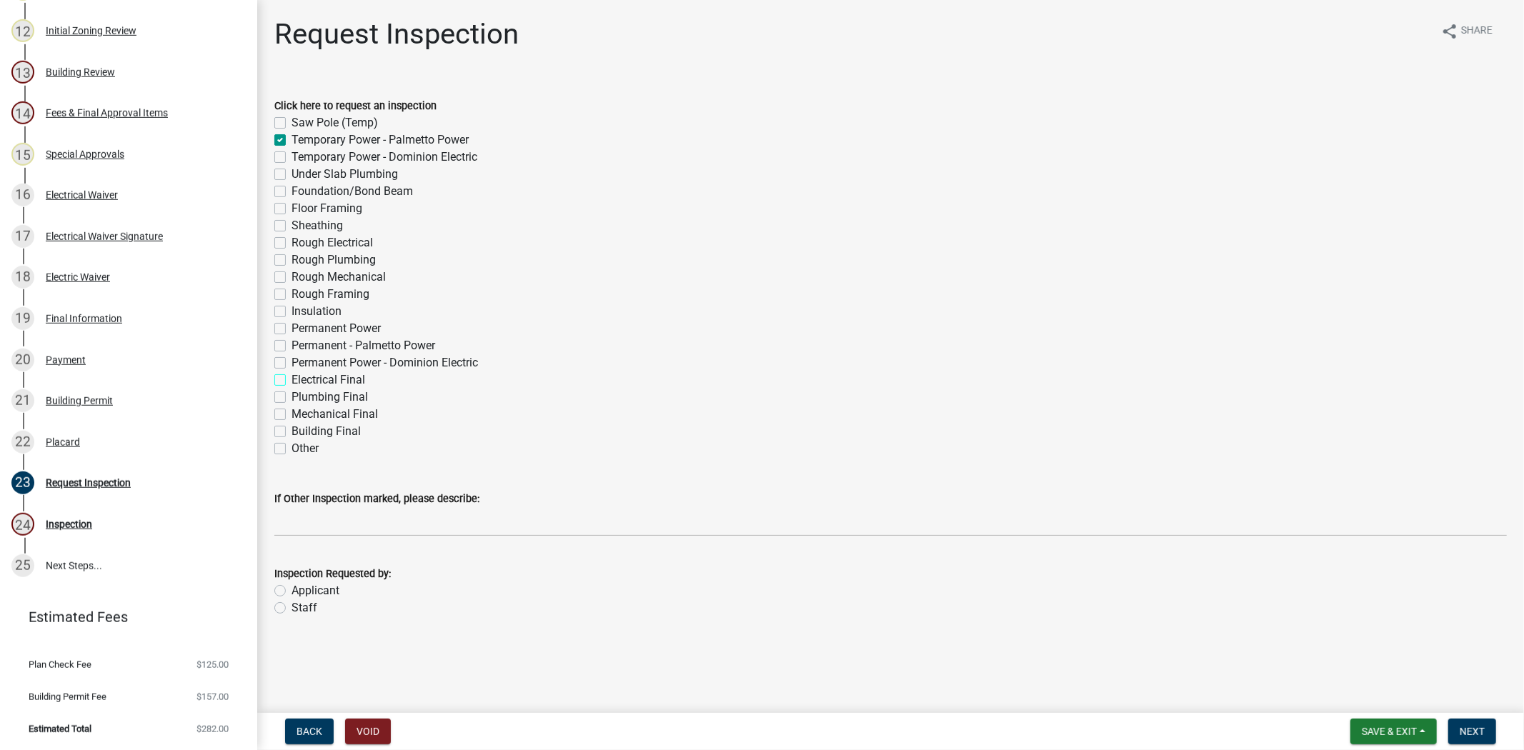
checkbox input "false"
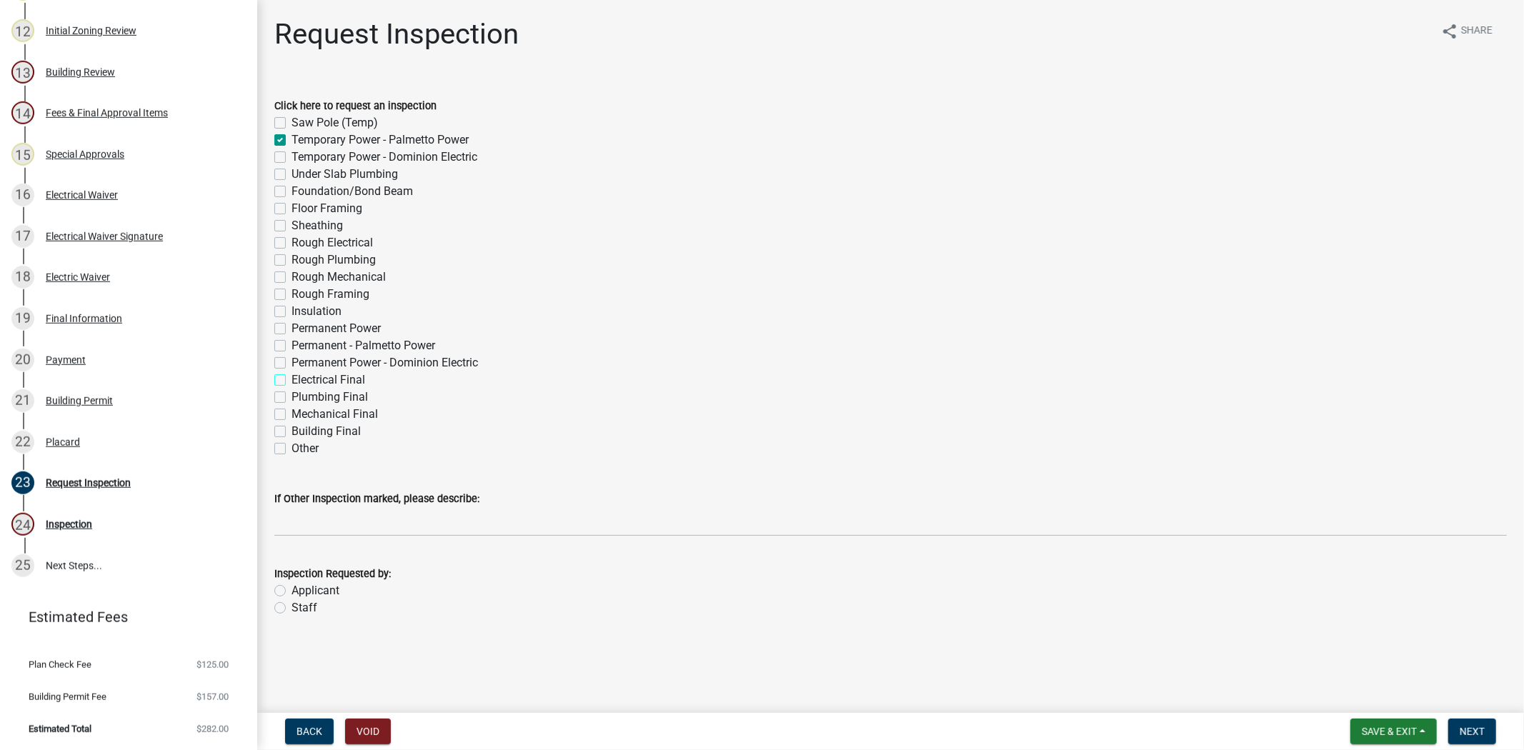
checkbox input "false"
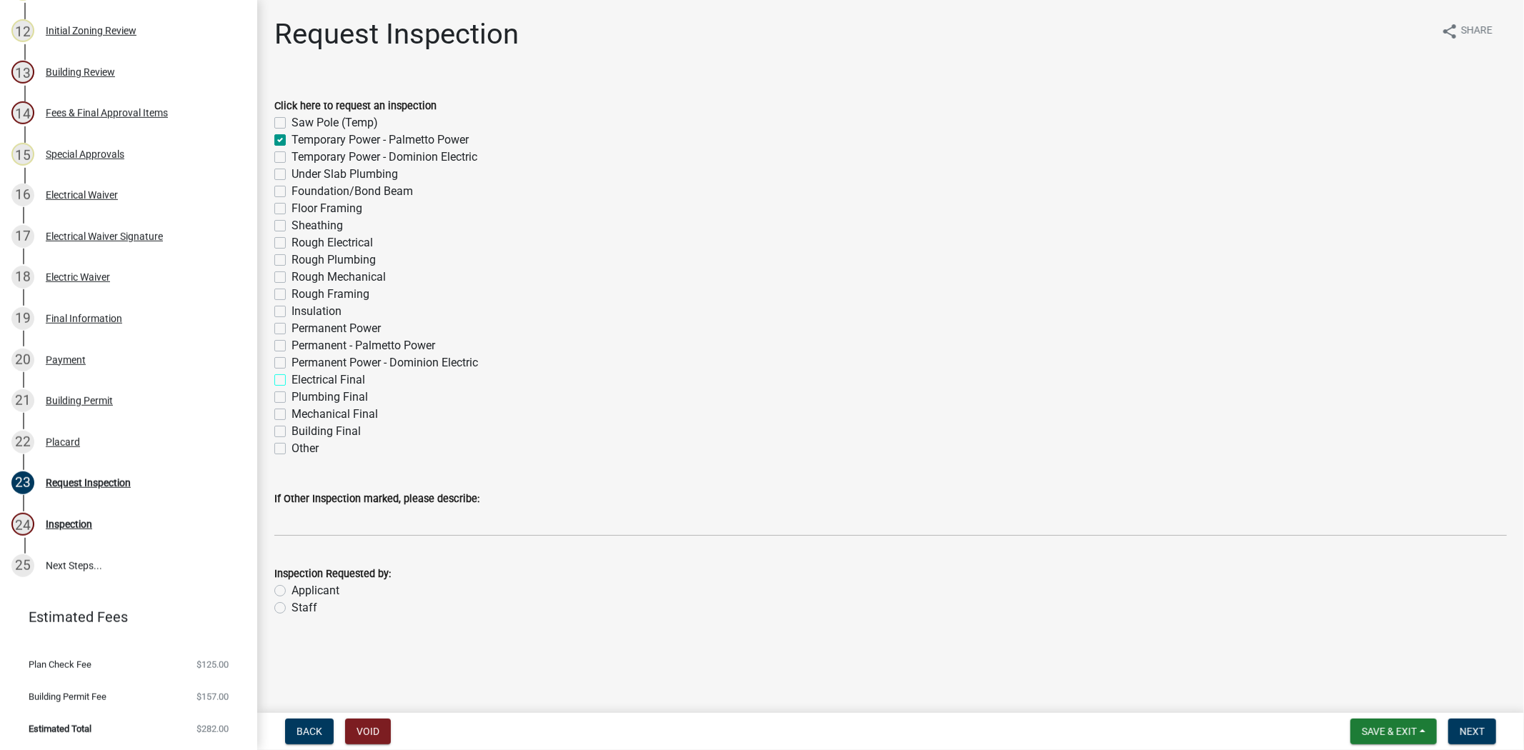
checkbox input "false"
click at [292, 594] on label "Applicant" at bounding box center [316, 590] width 48 height 17
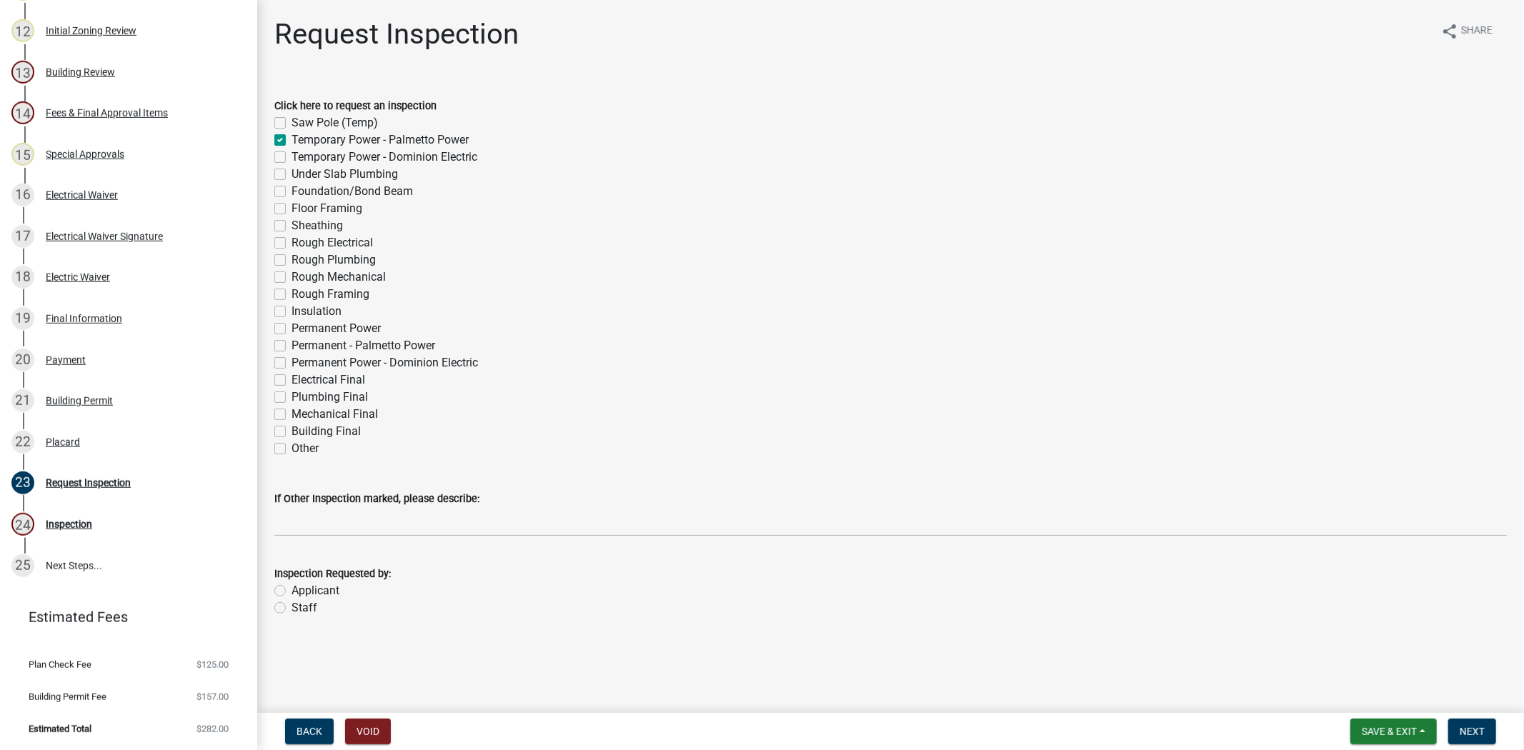
click at [292, 592] on input "Applicant" at bounding box center [296, 586] width 9 height 9
radio input "true"
click at [1469, 722] on button "Next" at bounding box center [1473, 732] width 48 height 26
